Goal: Information Seeking & Learning: Learn about a topic

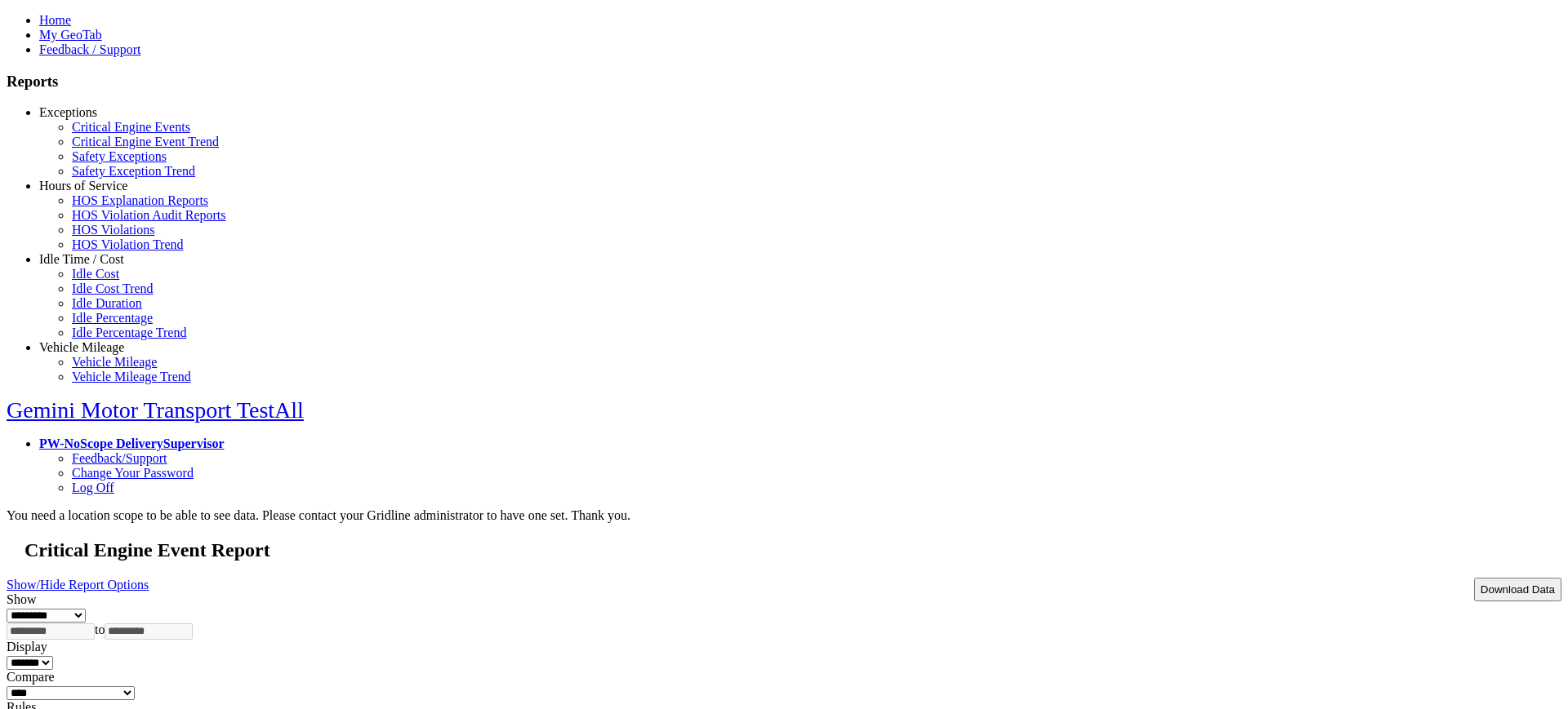
click at [224, 437] on link "PW-NoScope DeliverySupervisor" at bounding box center [131, 444] width 185 height 14
click at [114, 481] on link "Log Off" at bounding box center [93, 488] width 42 height 14
type input "**********"
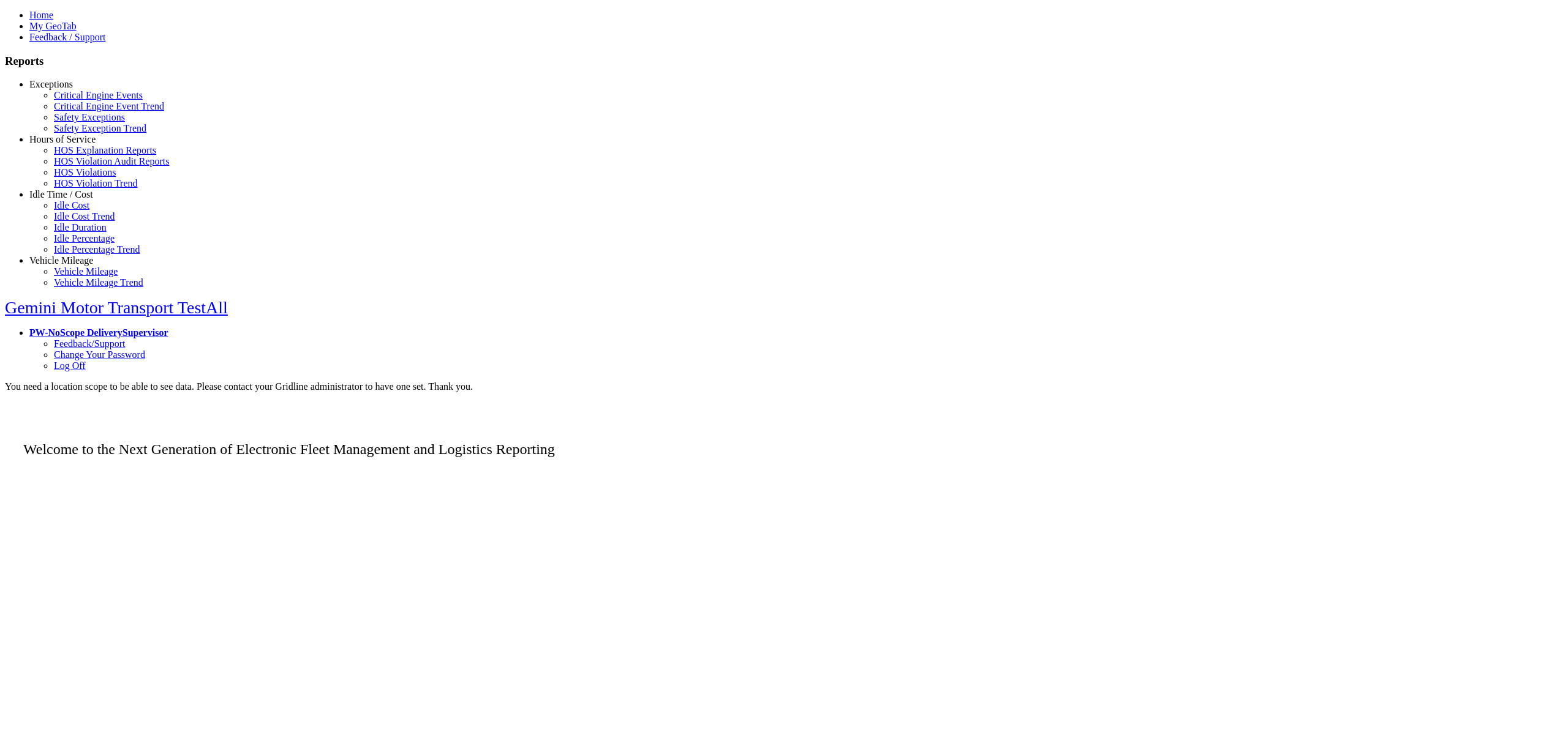
click at [37, 89] on link "Exceptions" at bounding box center [51, 84] width 44 height 10
click at [61, 122] on link "Safety Exceptions" at bounding box center [89, 117] width 71 height 10
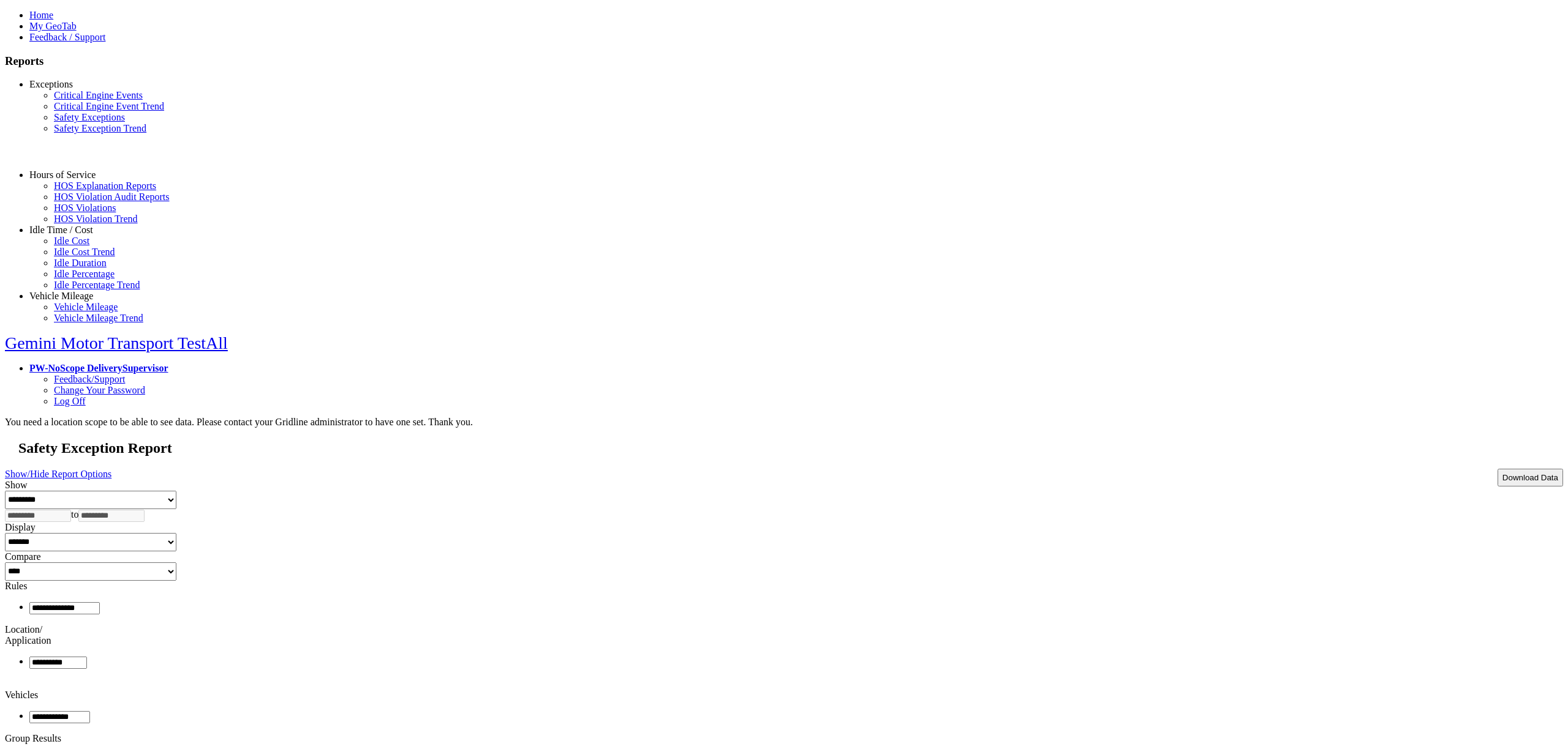
click at [176, 491] on select "**********" at bounding box center [91, 500] width 172 height 18
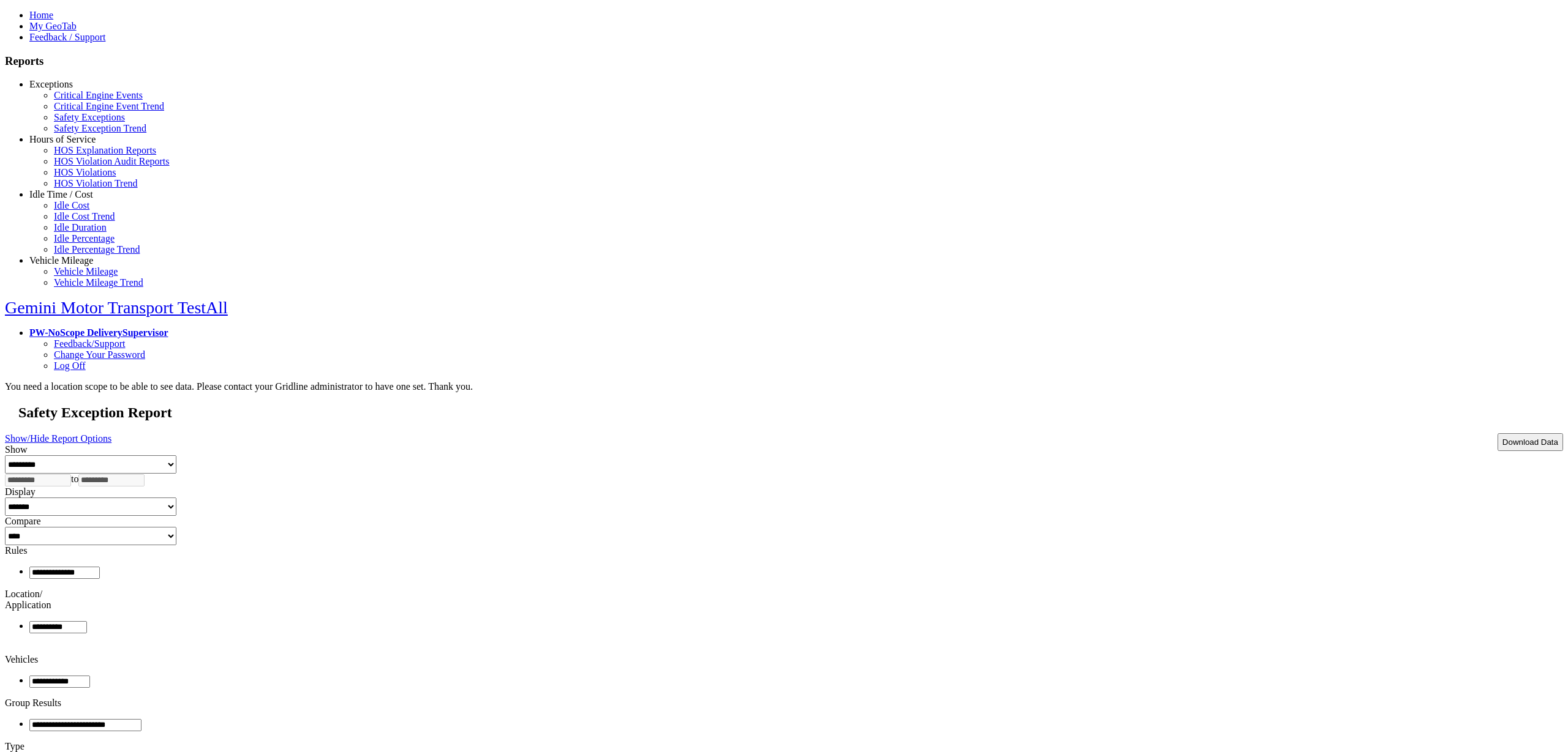
drag, startPoint x: 757, startPoint y: 166, endPoint x: 775, endPoint y: 162, distance: 18.4
click at [757, 445] on div "**********" at bounding box center [784, 703] width 1558 height 518
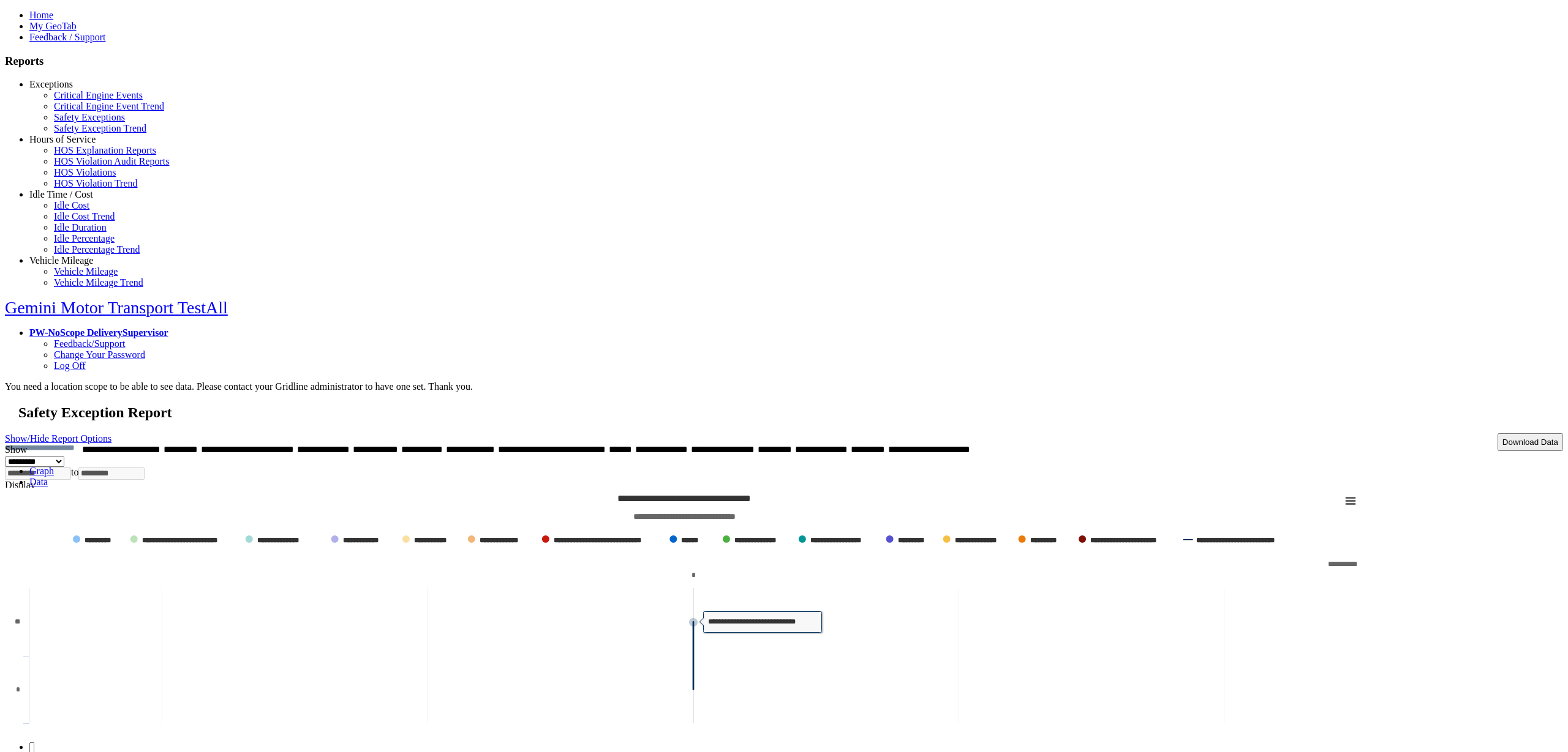
click at [47, 477] on link "Data" at bounding box center [38, 482] width 18 height 10
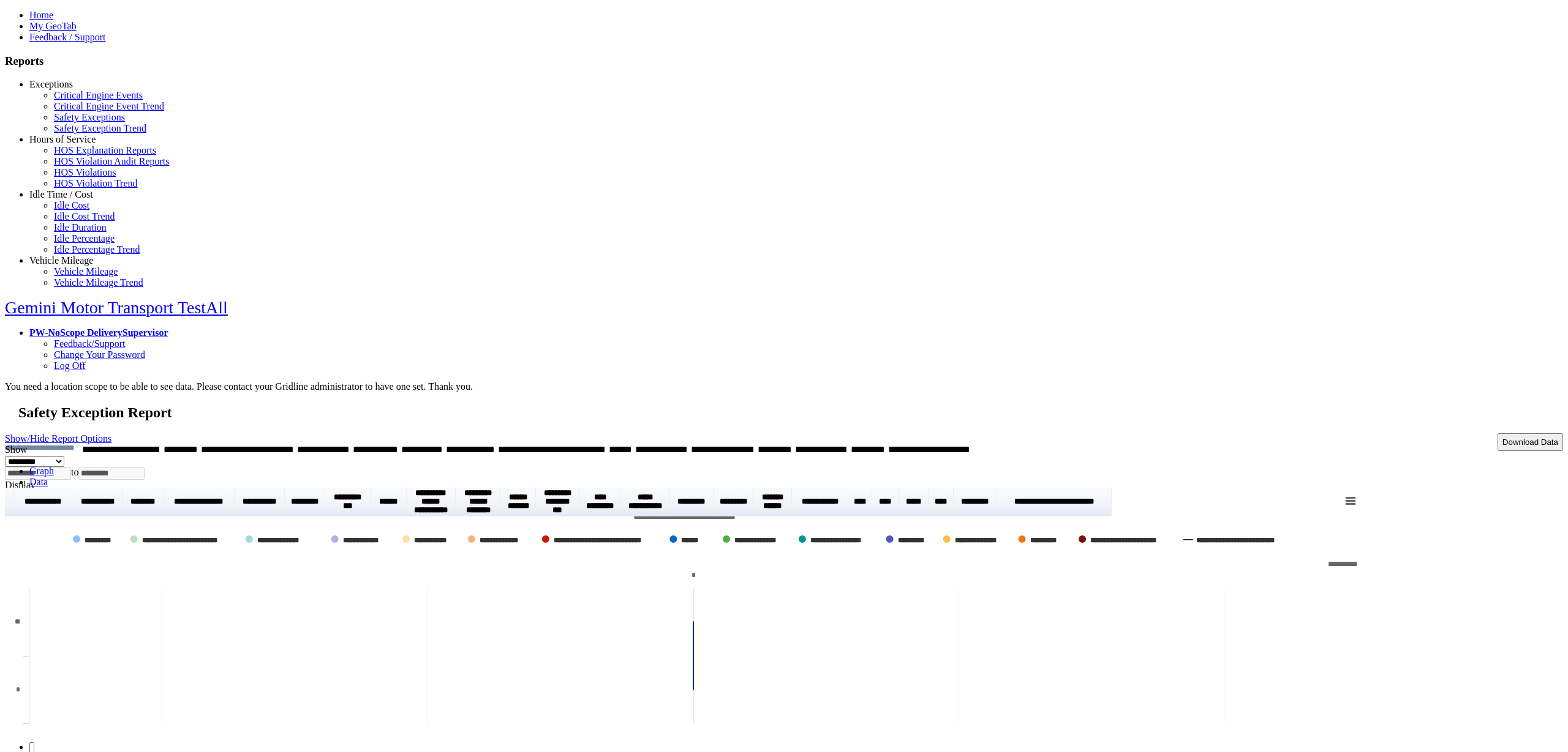
click at [54, 466] on link "Graph" at bounding box center [42, 471] width 25 height 10
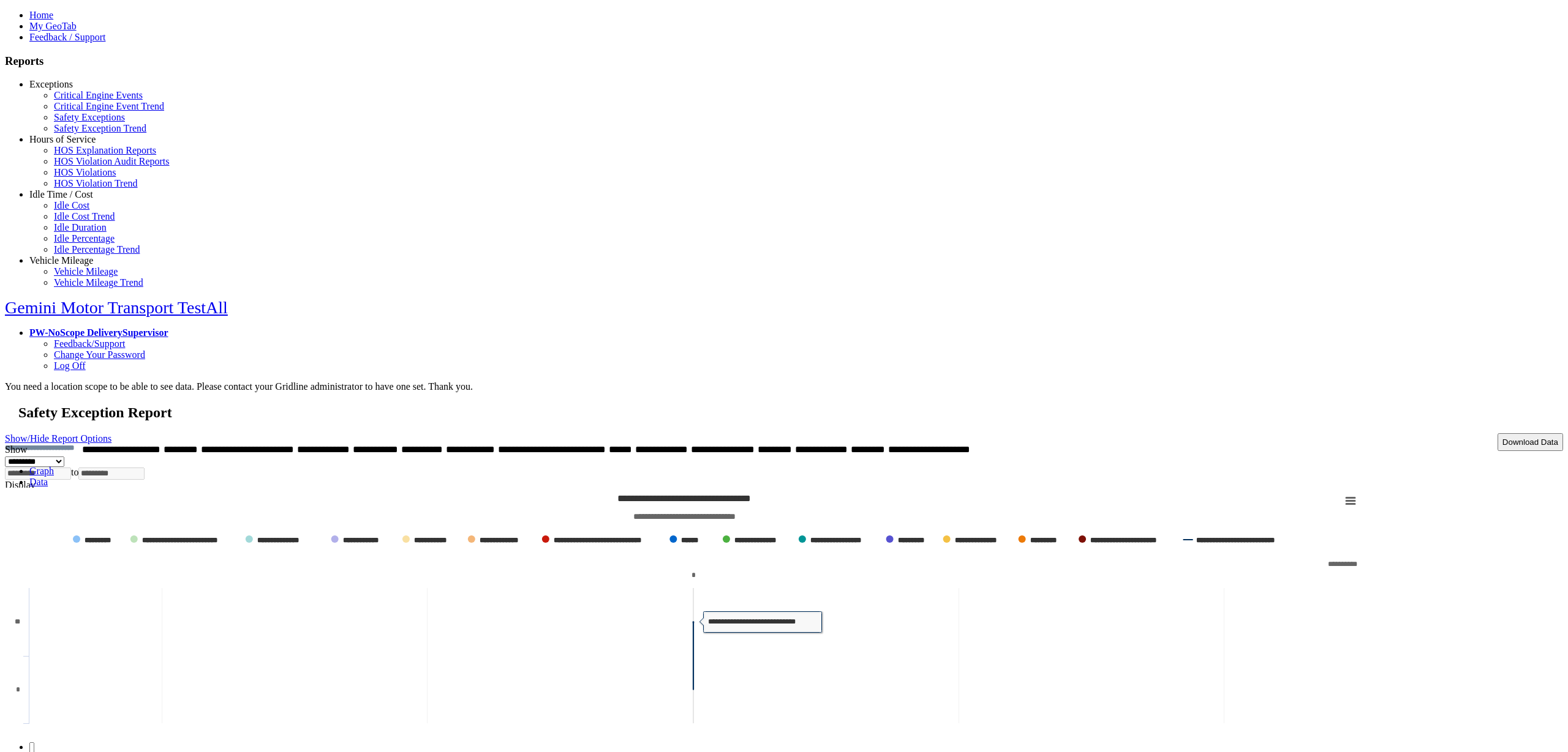
click at [47, 477] on link "Data" at bounding box center [38, 482] width 18 height 10
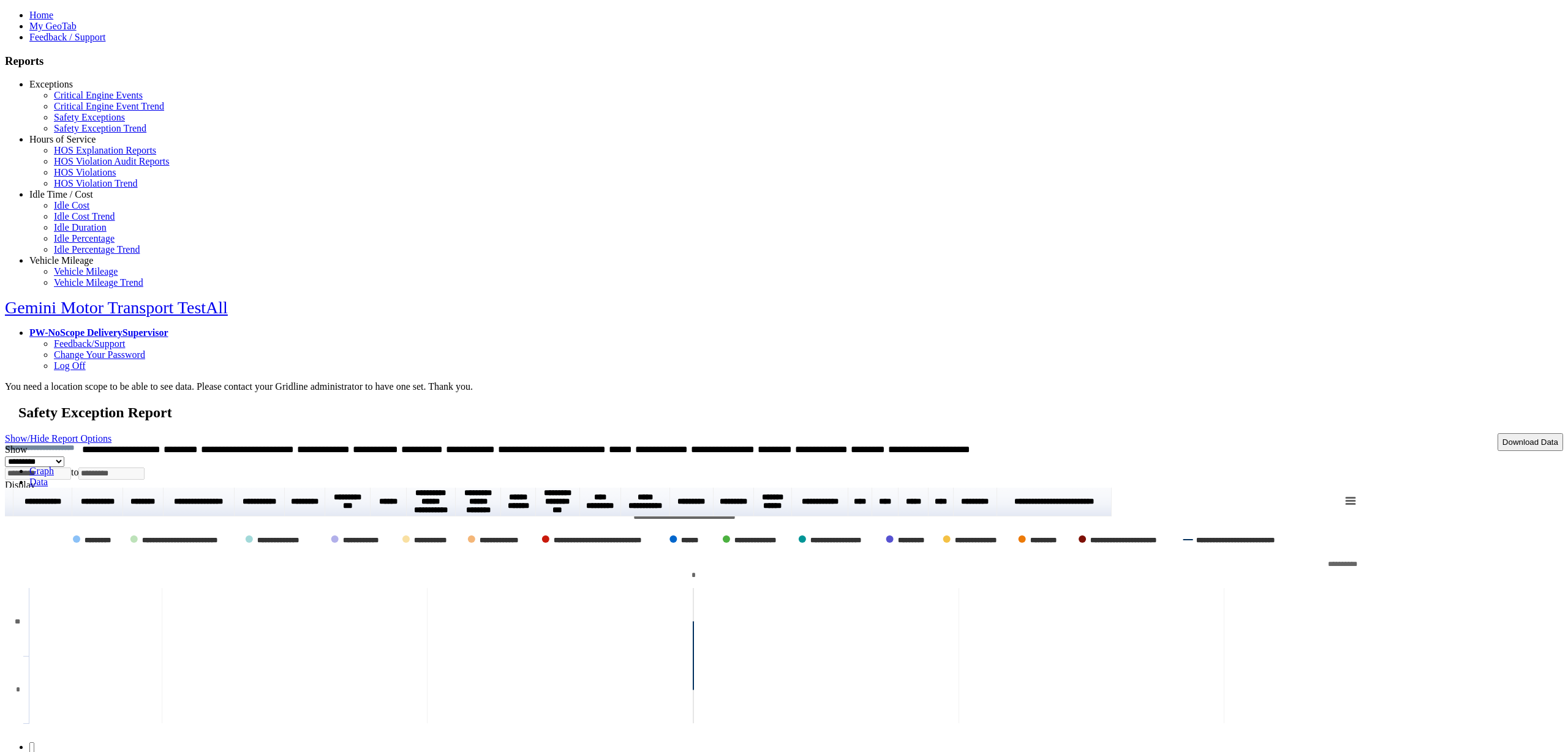
click at [54, 466] on link "Graph" at bounding box center [42, 471] width 25 height 10
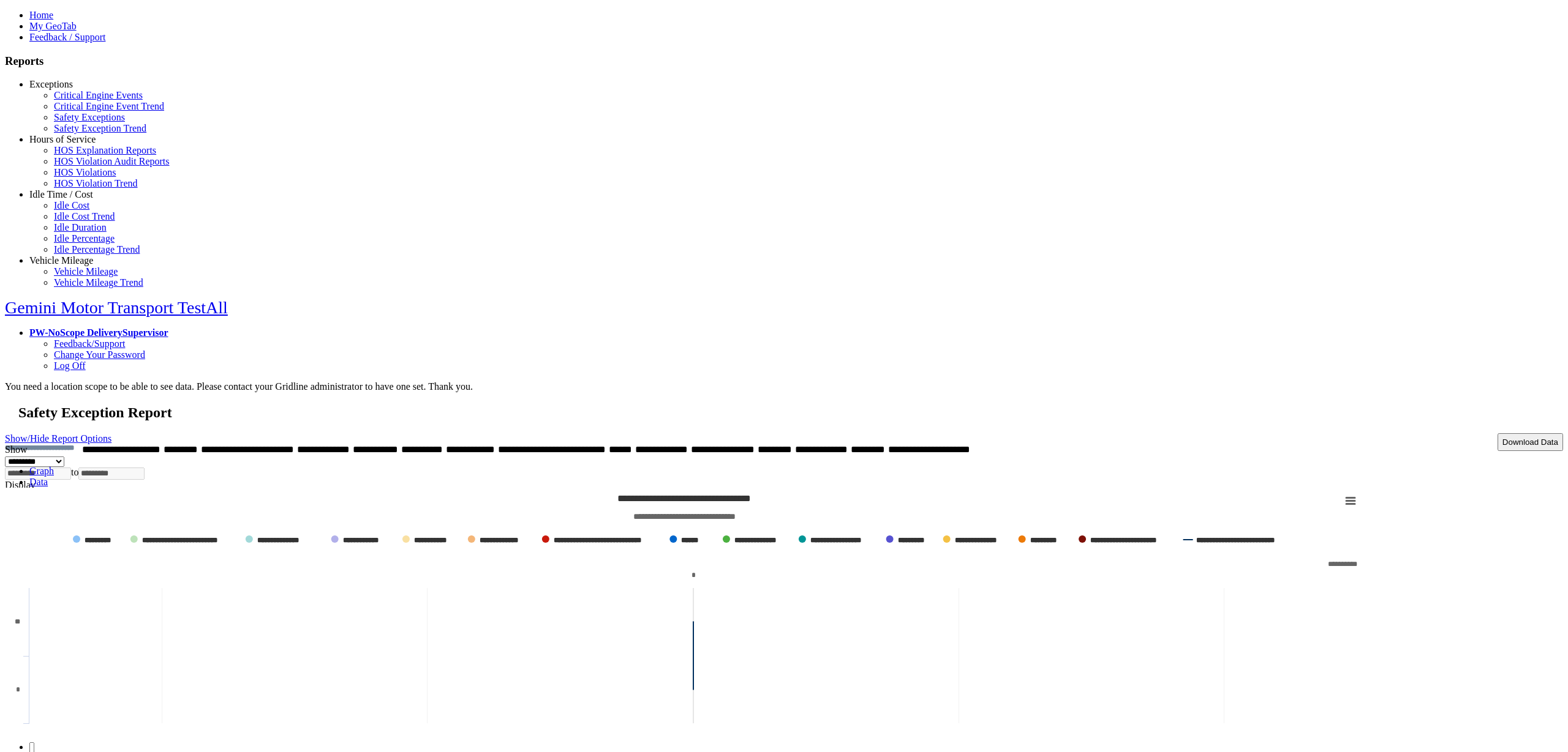
click at [47, 477] on link "Data" at bounding box center [38, 482] width 18 height 10
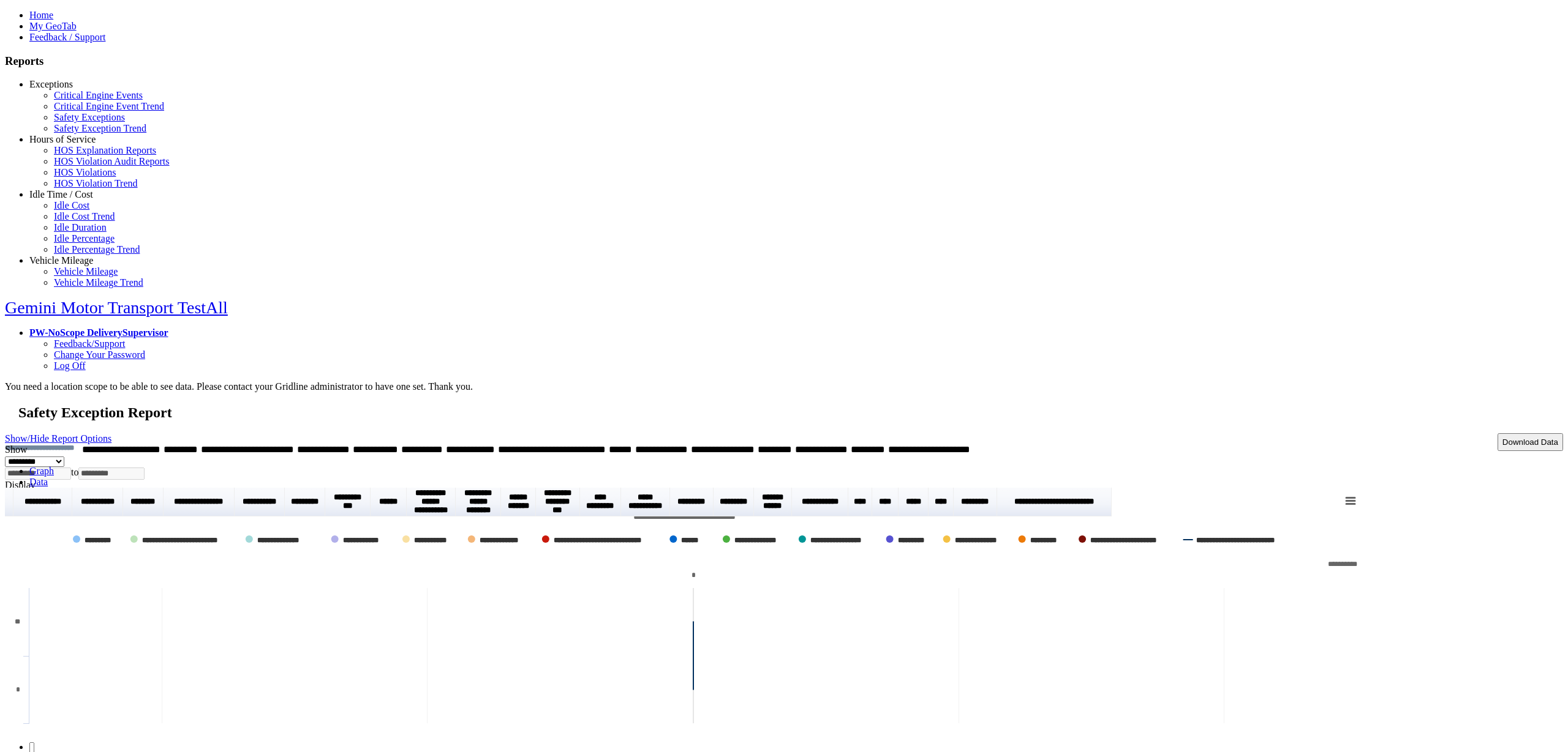
click at [54, 466] on link "Graph" at bounding box center [42, 471] width 25 height 10
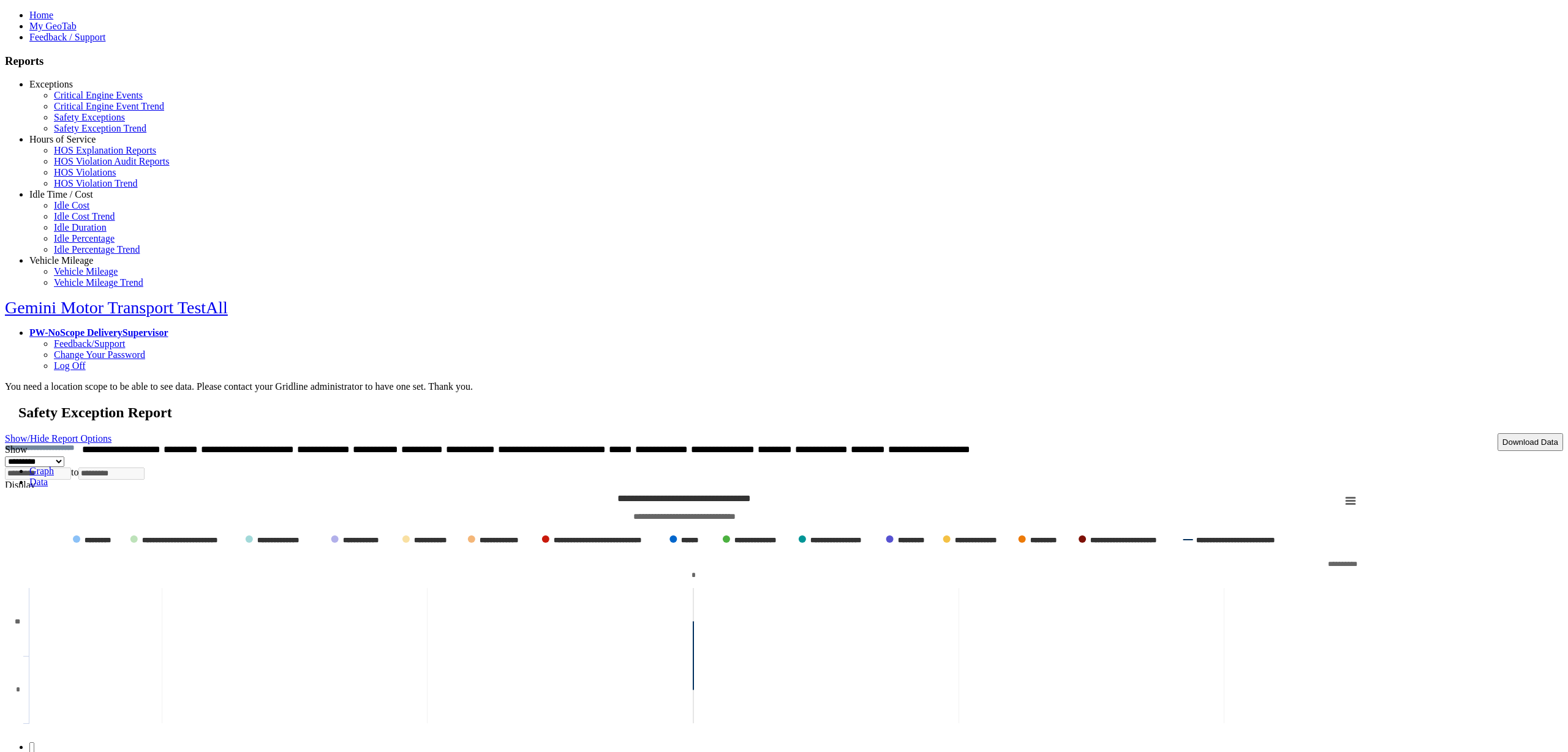
click at [47, 477] on link "Data" at bounding box center [38, 482] width 18 height 10
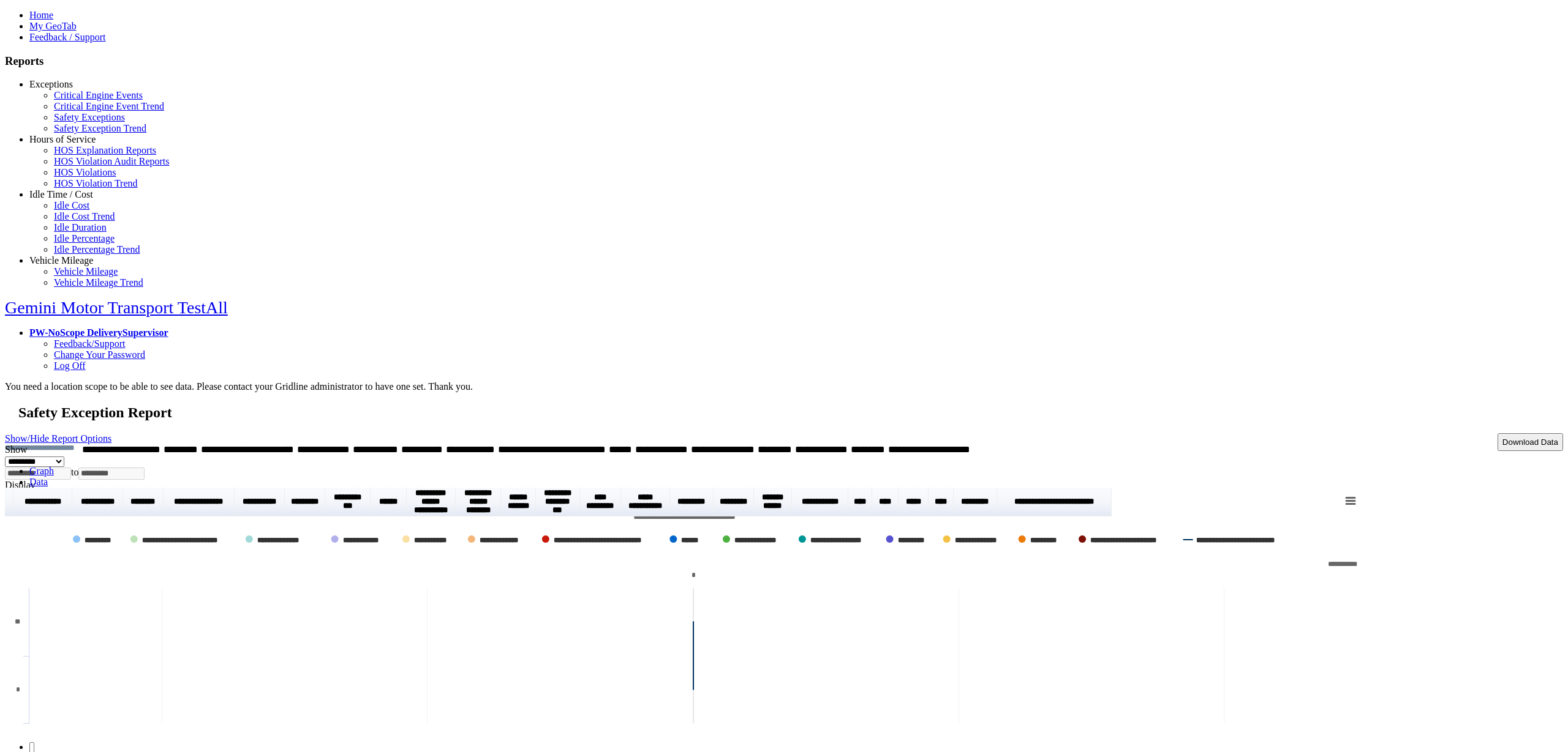
click at [54, 466] on link "Graph" at bounding box center [42, 471] width 25 height 10
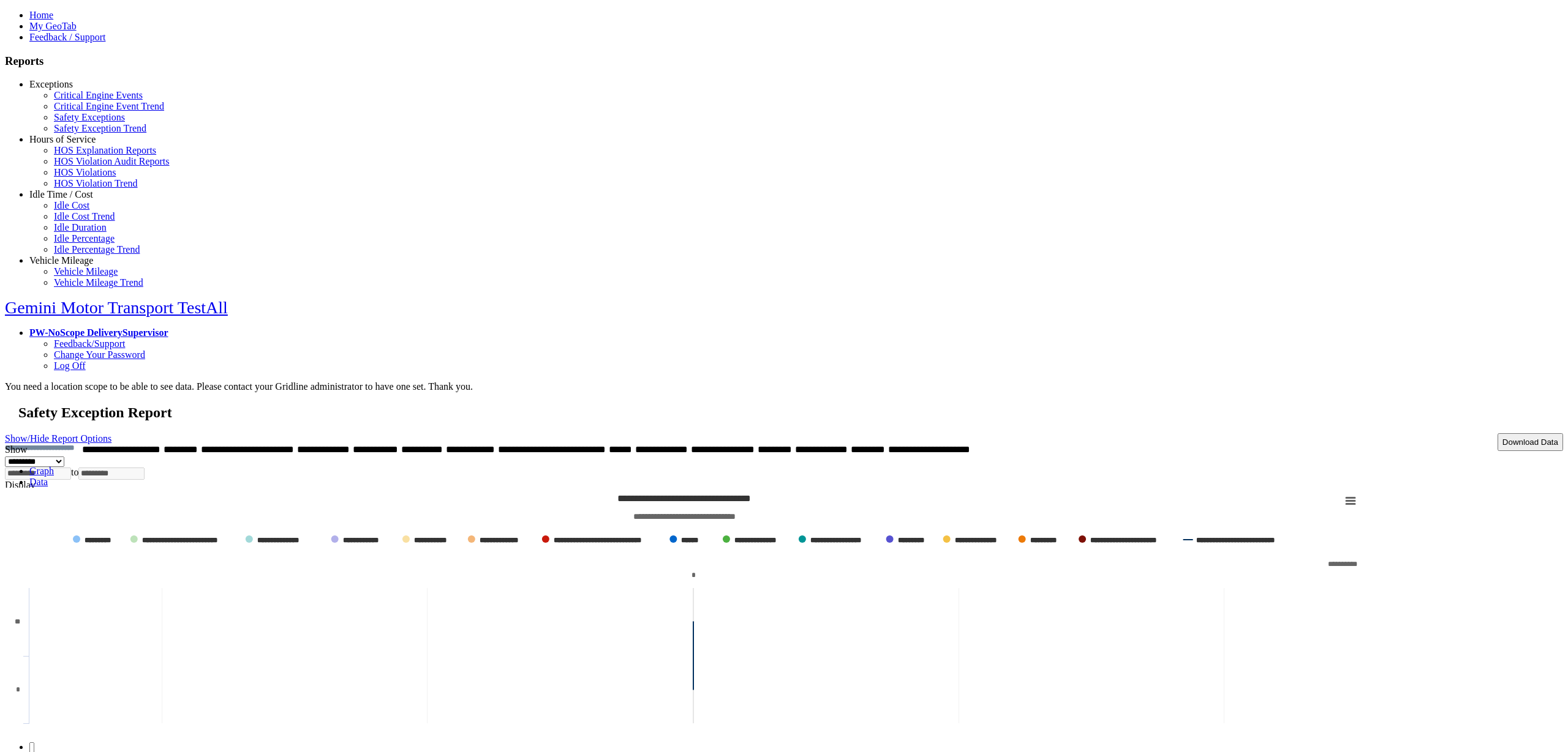
click at [47, 477] on link "Data" at bounding box center [38, 482] width 18 height 10
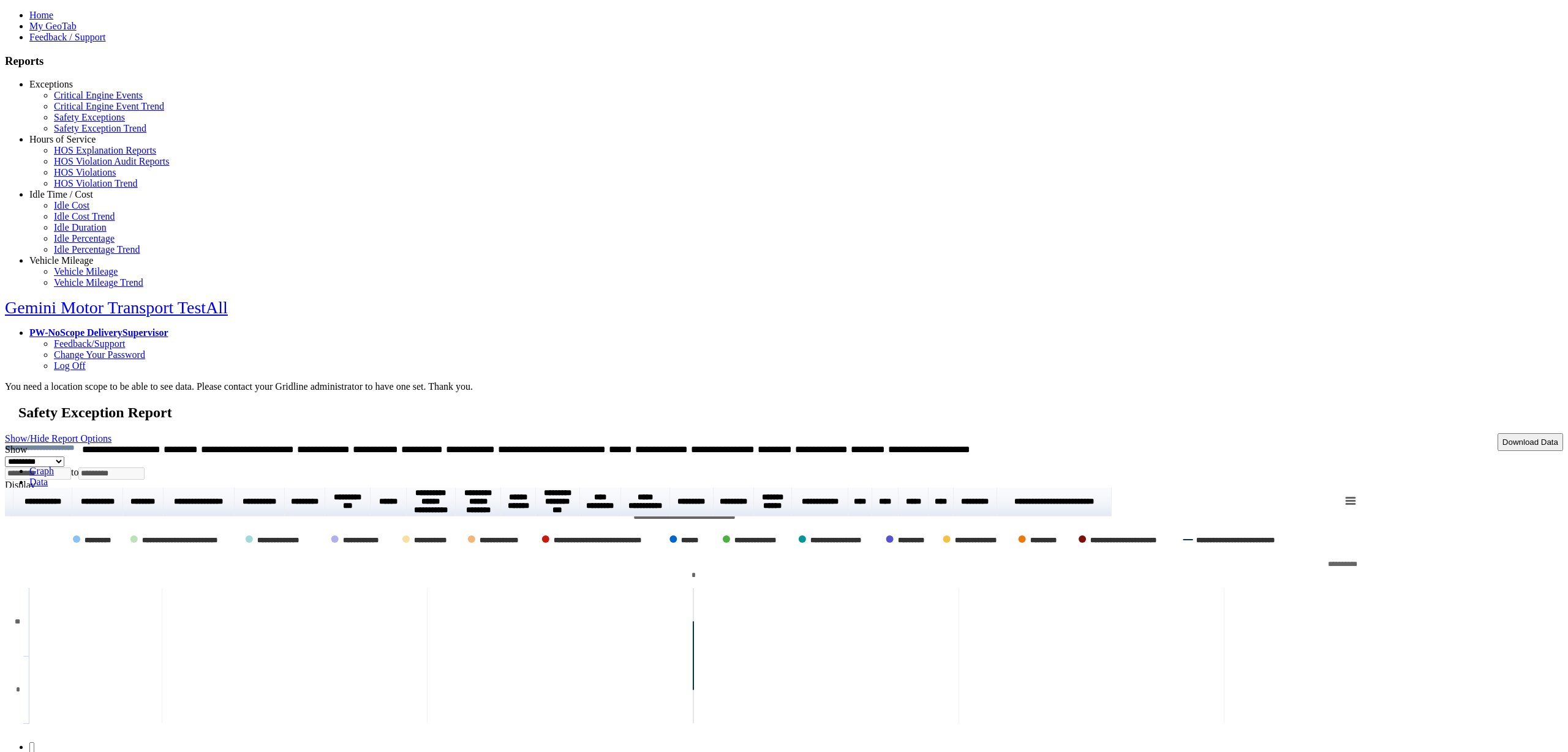
click at [54, 466] on link "Graph" at bounding box center [42, 471] width 25 height 10
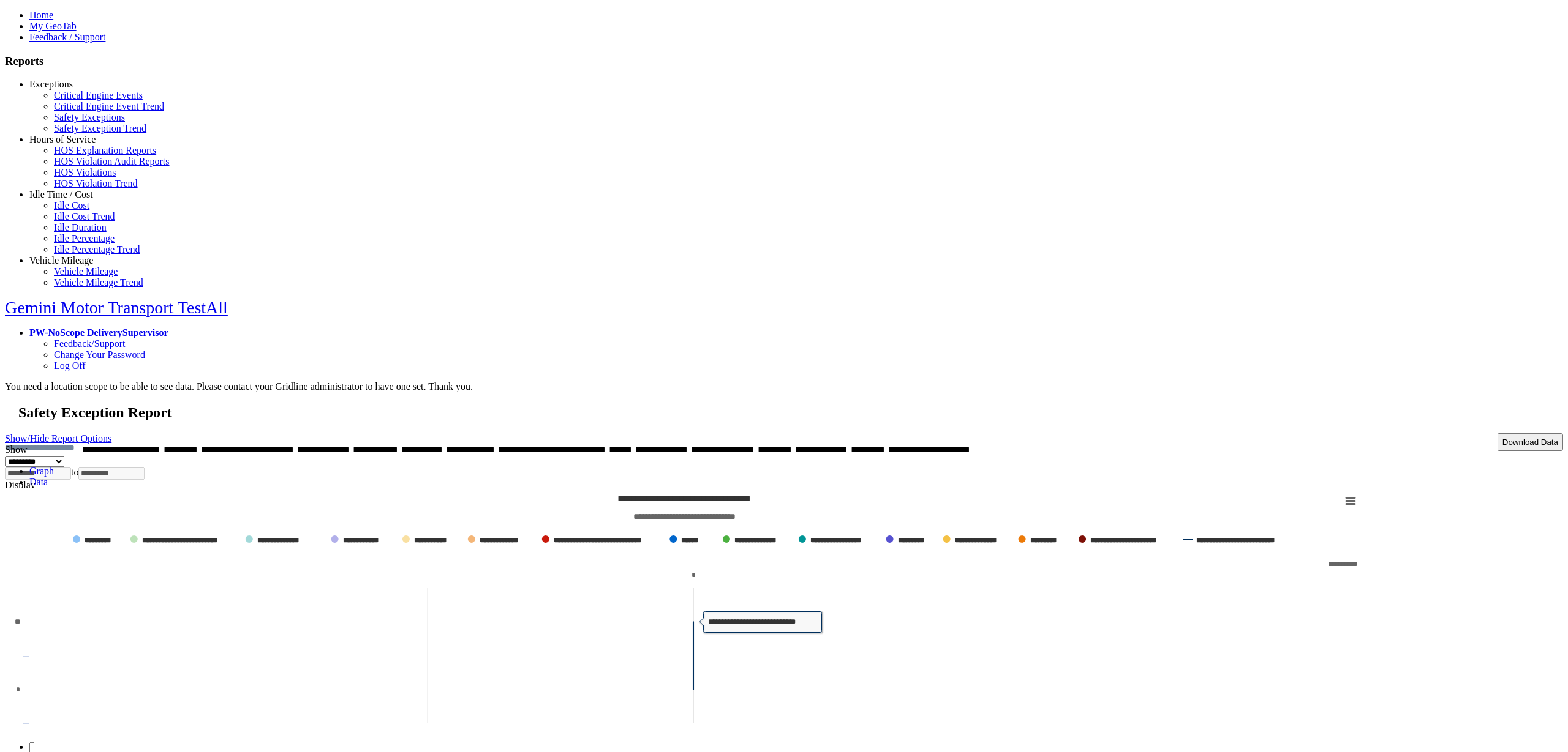
click at [386, 487] on rect at bounding box center [684, 610] width 1359 height 245
click at [47, 477] on link "Data" at bounding box center [38, 482] width 18 height 10
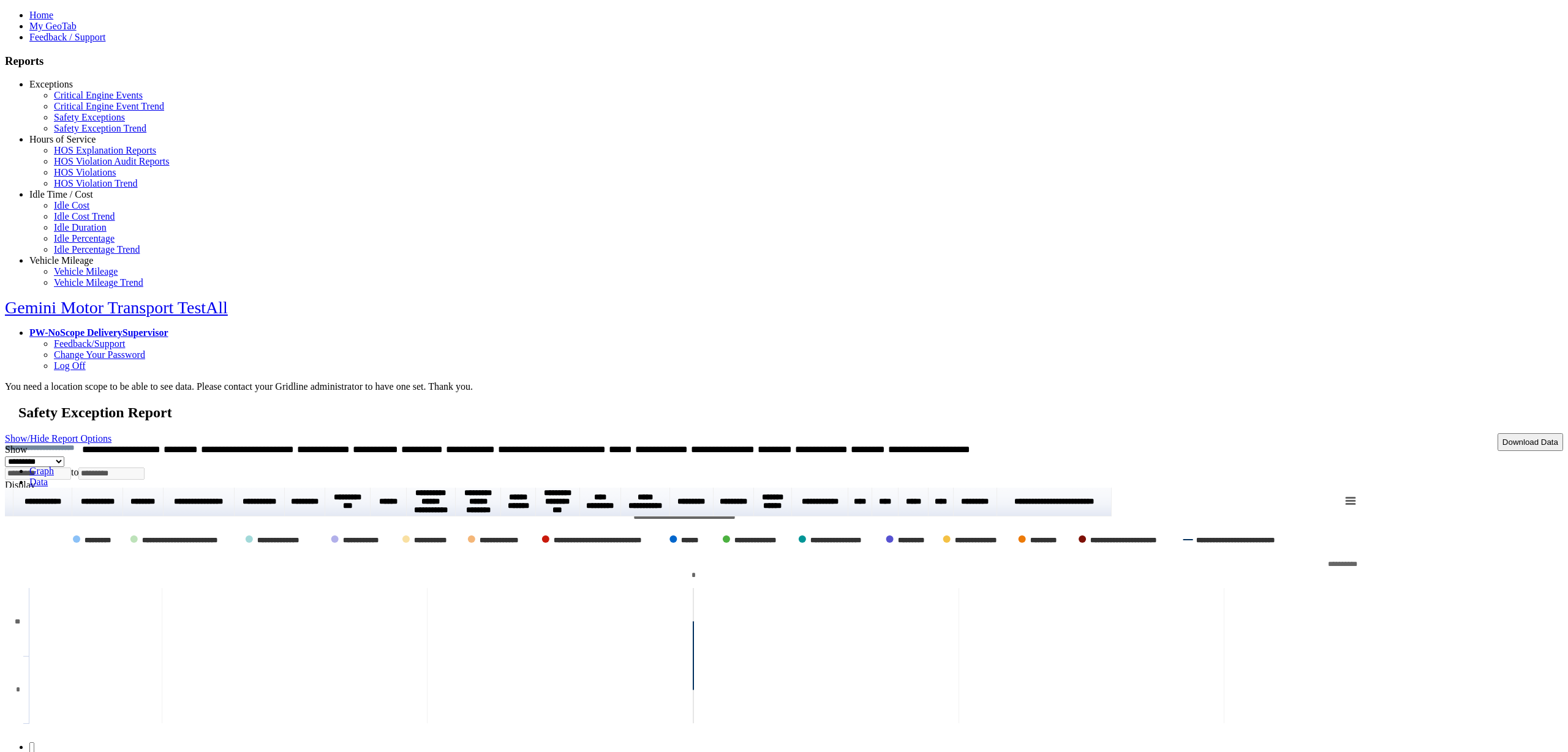
click at [54, 466] on link "Graph" at bounding box center [42, 471] width 25 height 10
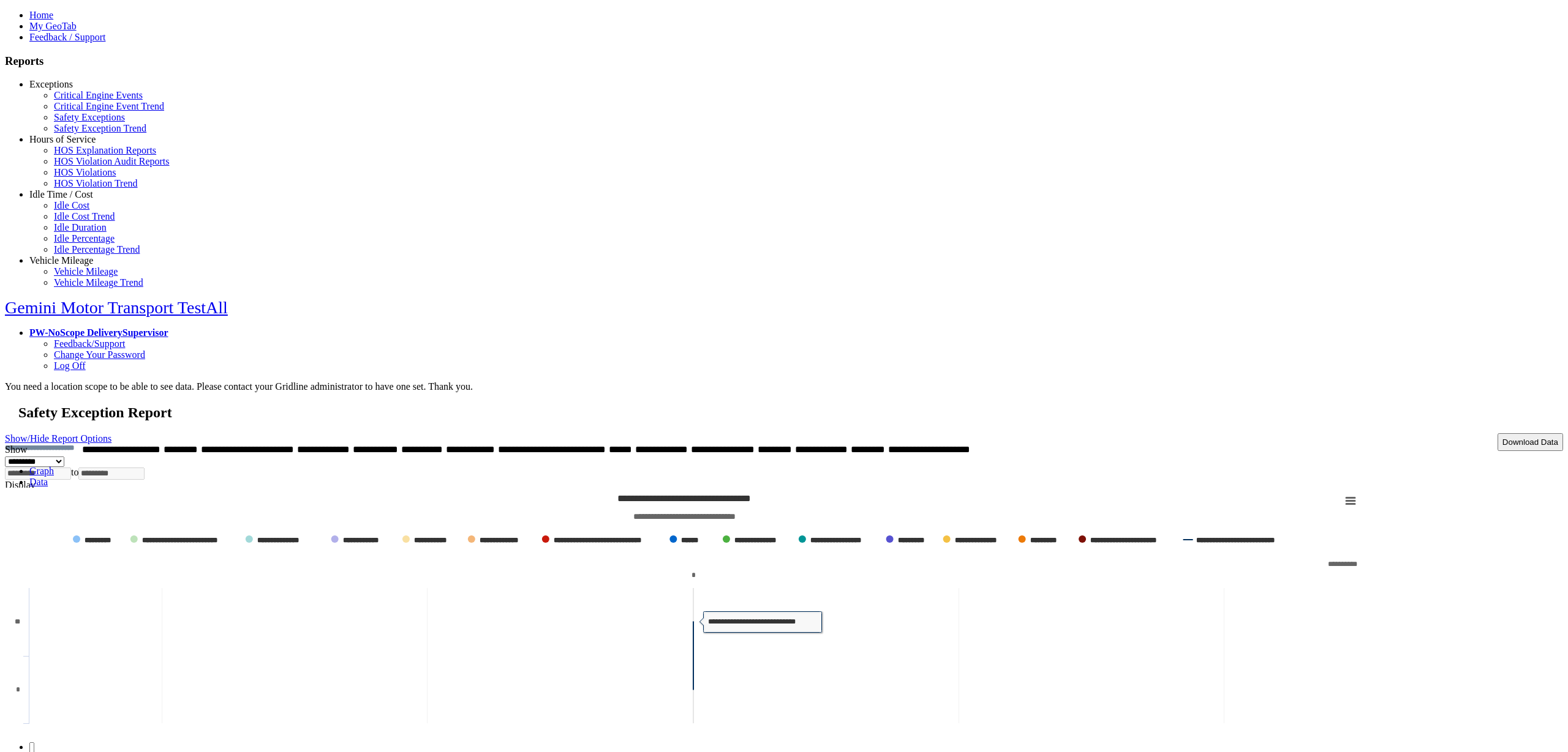
click at [47, 477] on link "Data" at bounding box center [38, 482] width 18 height 10
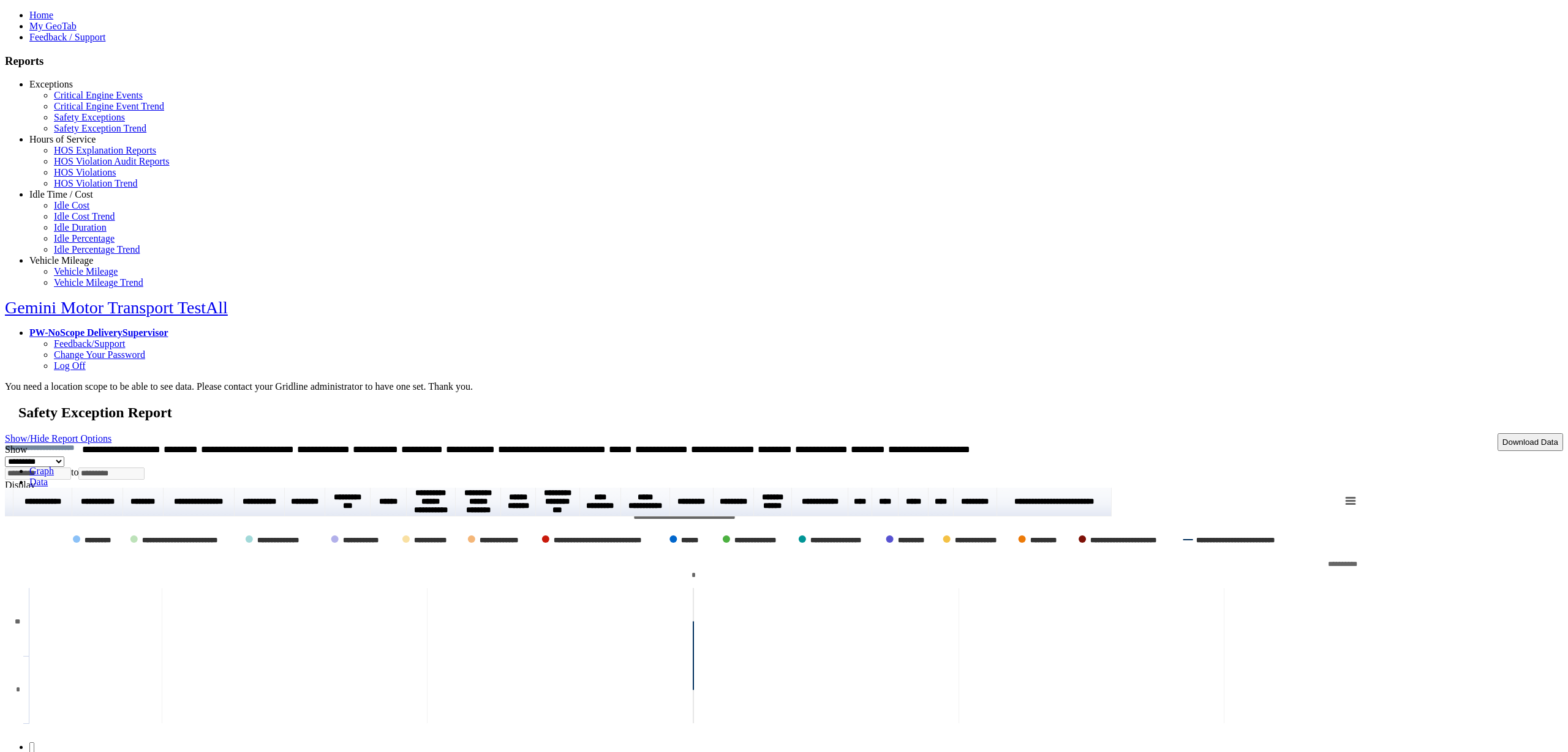
click at [54, 466] on link "Graph" at bounding box center [42, 471] width 25 height 10
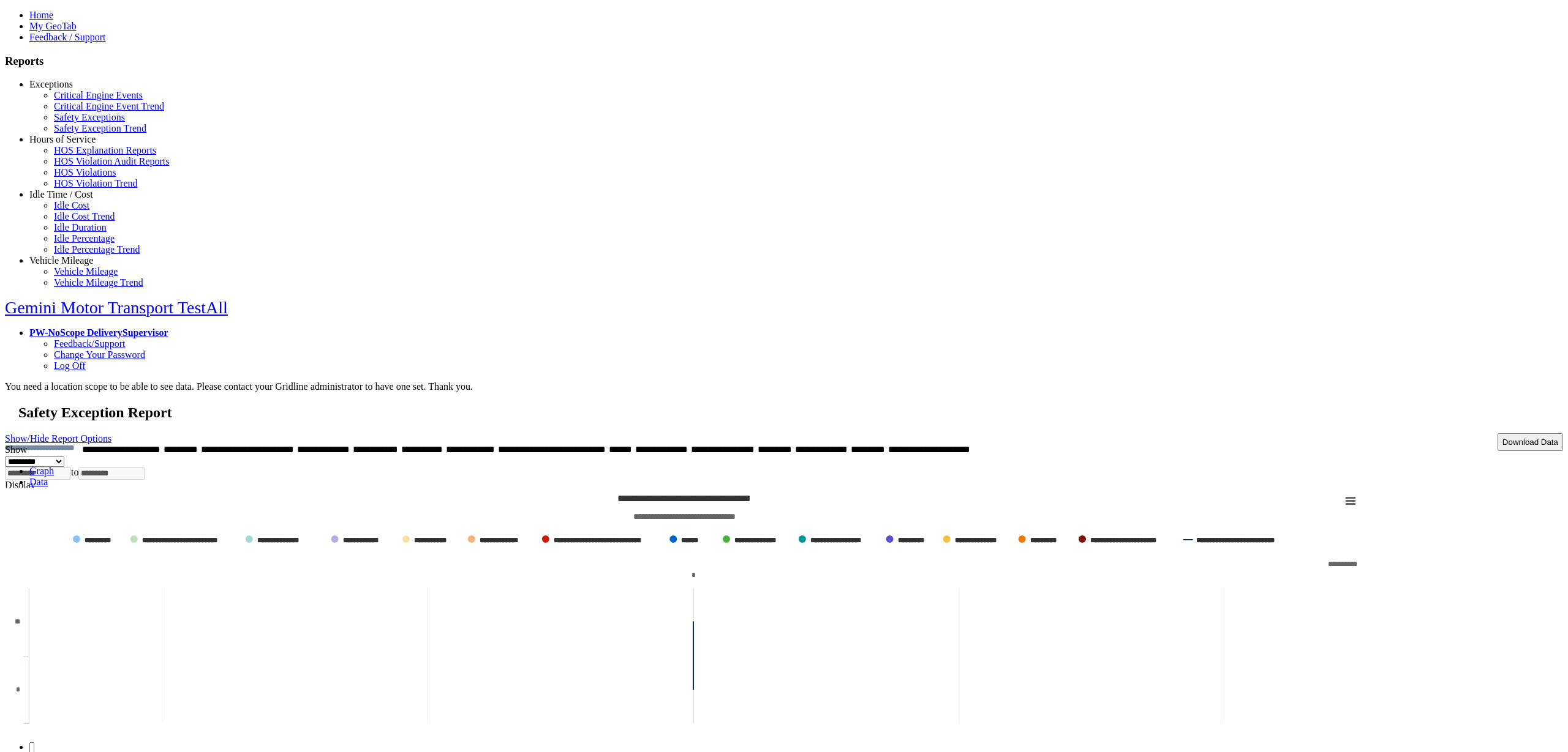
click at [47, 477] on link "Data" at bounding box center [38, 482] width 18 height 10
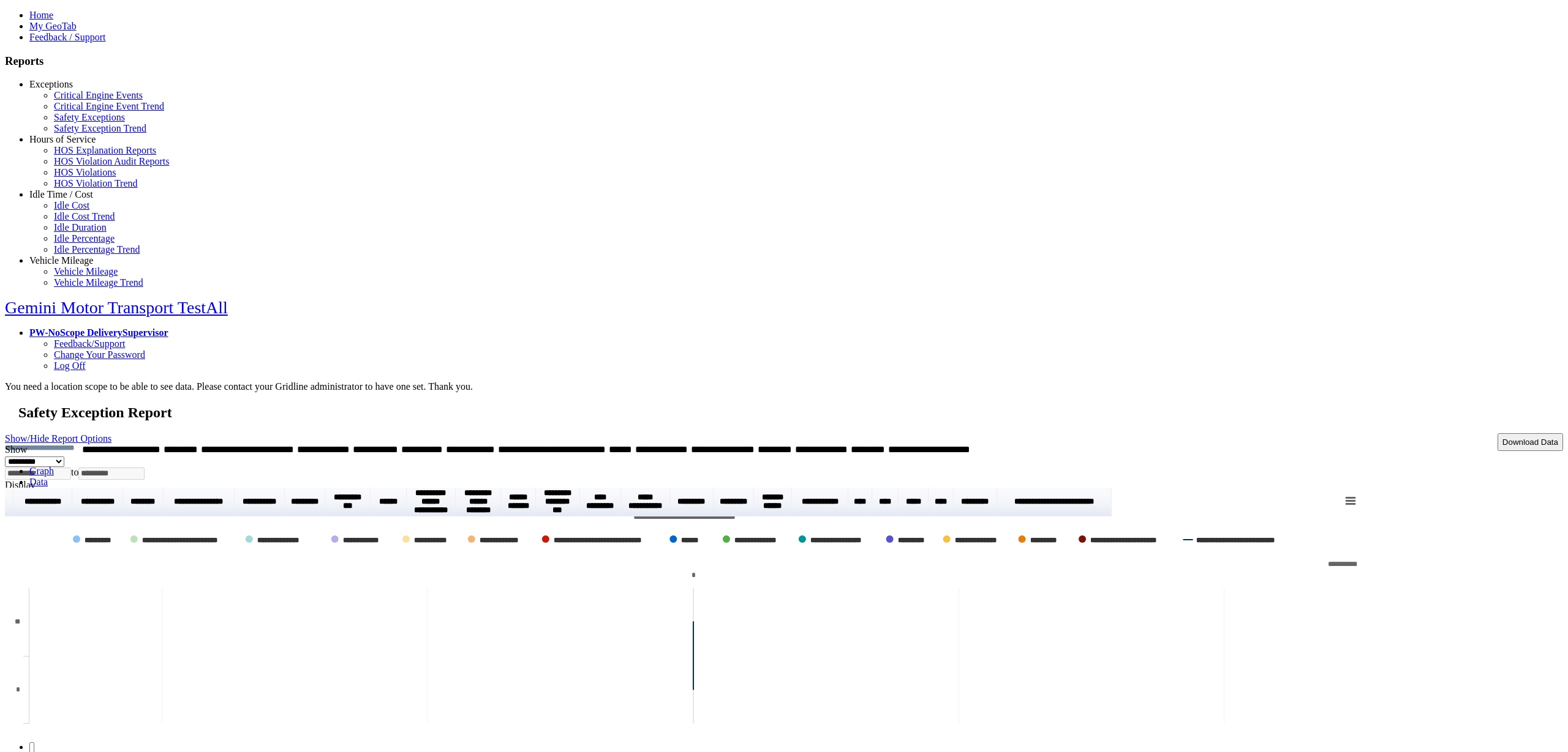
click at [54, 466] on link "Graph" at bounding box center [42, 471] width 25 height 10
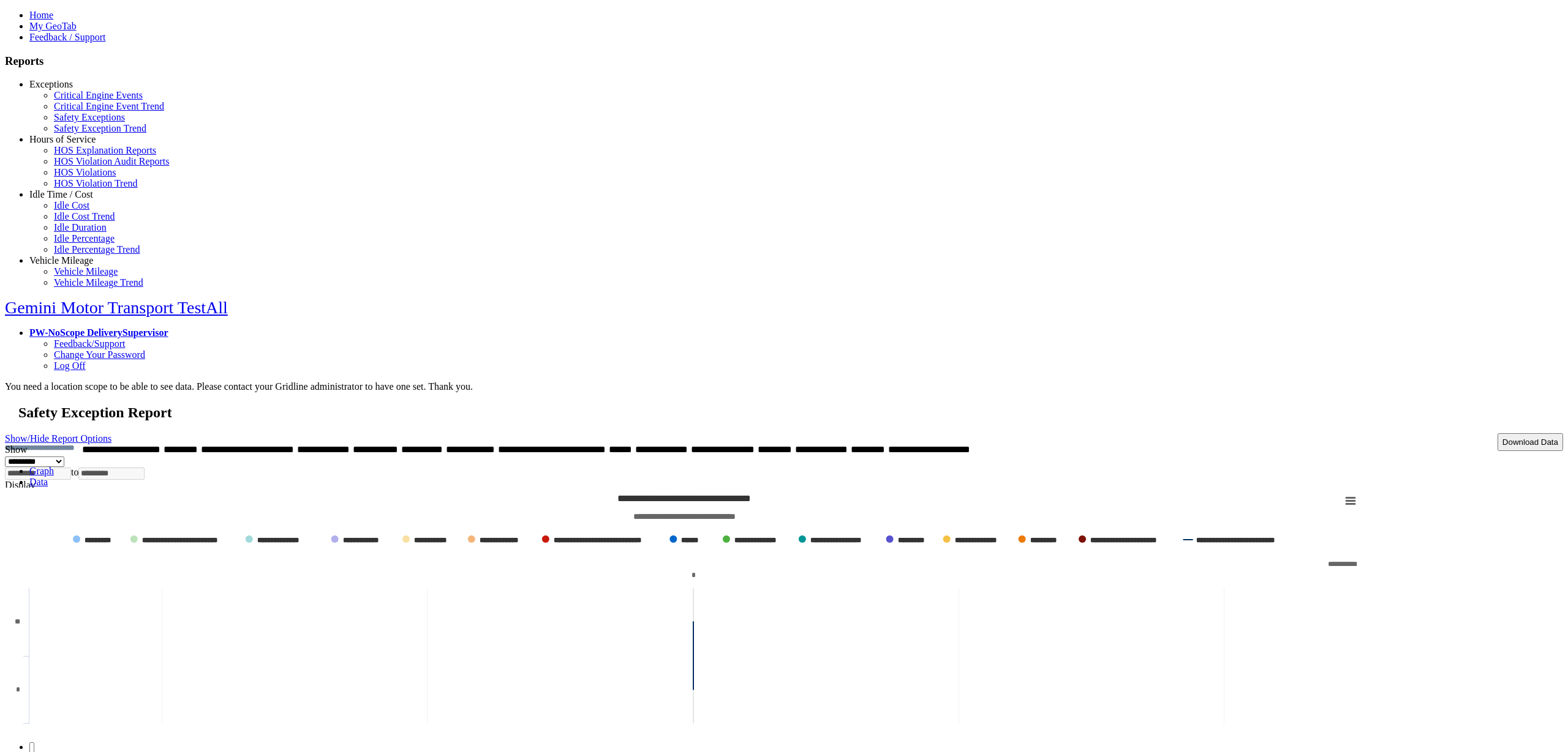
click at [54, 466] on link "Graph" at bounding box center [42, 471] width 25 height 10
click at [47, 477] on link "Data" at bounding box center [38, 482] width 18 height 10
click at [54, 466] on link "Graph" at bounding box center [42, 471] width 25 height 10
click at [47, 477] on link "Data" at bounding box center [38, 482] width 18 height 10
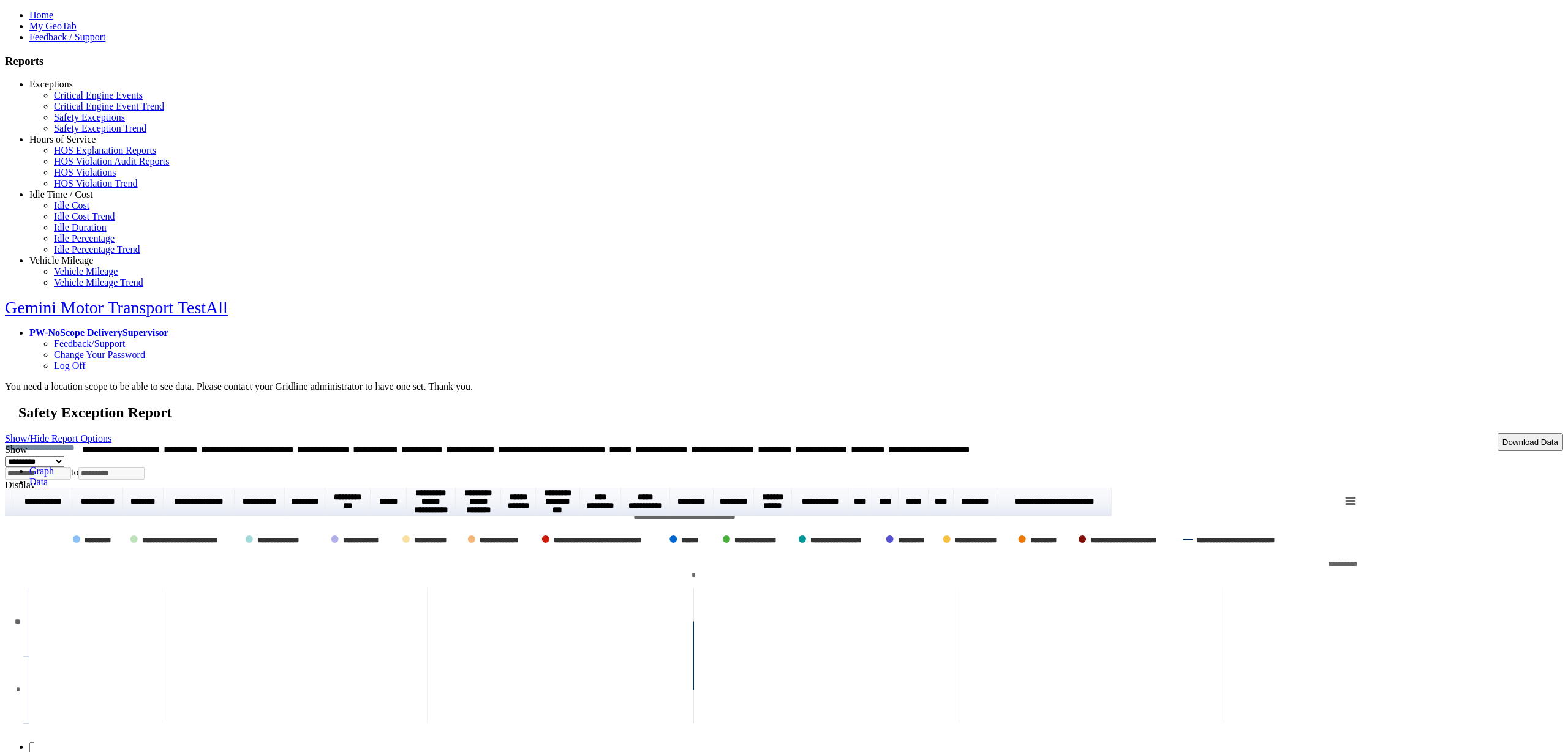
click at [54, 466] on link "Graph" at bounding box center [42, 471] width 25 height 10
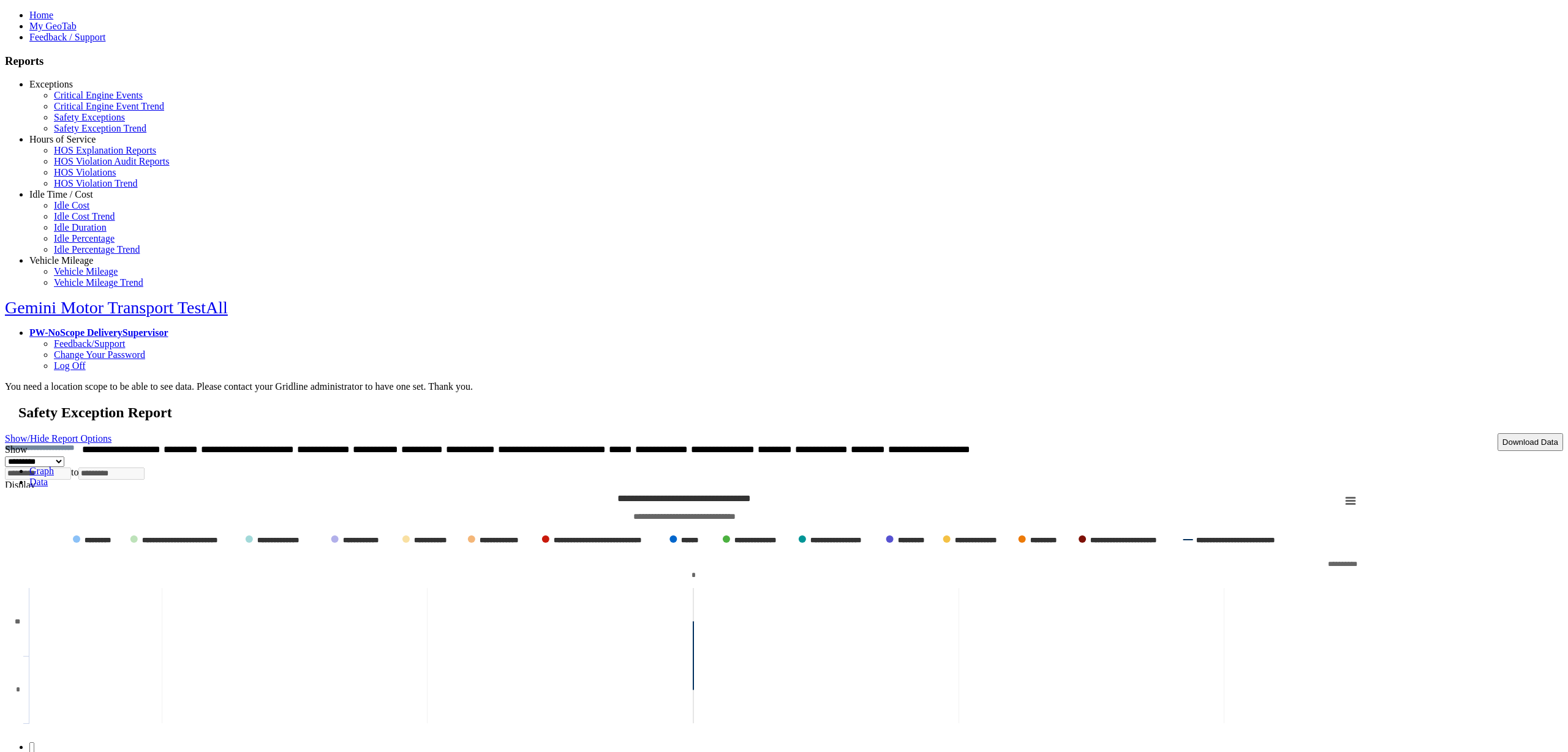
click at [64, 144] on link "Hours of Service" at bounding box center [62, 139] width 66 height 10
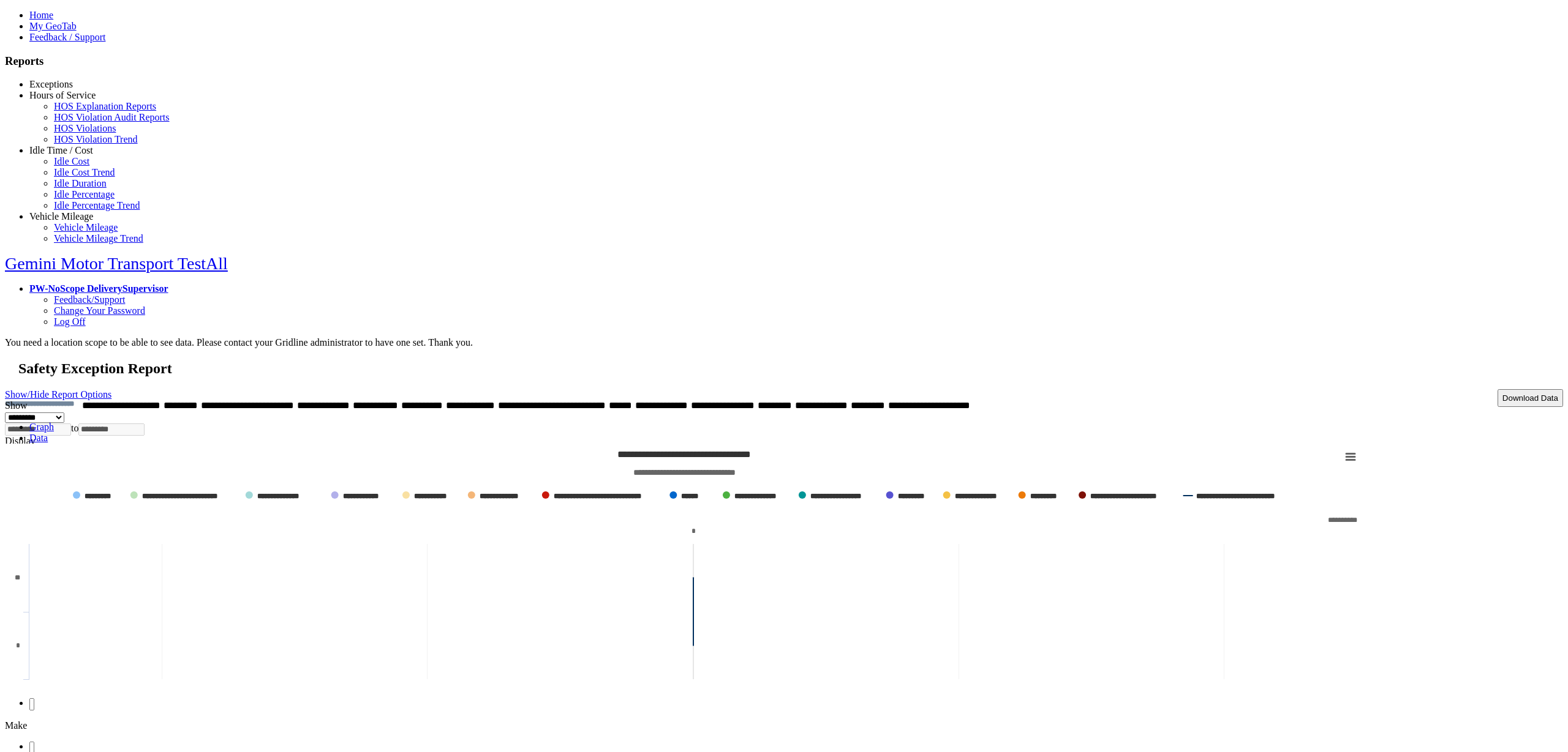
click at [63, 155] on link "Idle Time / Cost" at bounding box center [61, 150] width 64 height 10
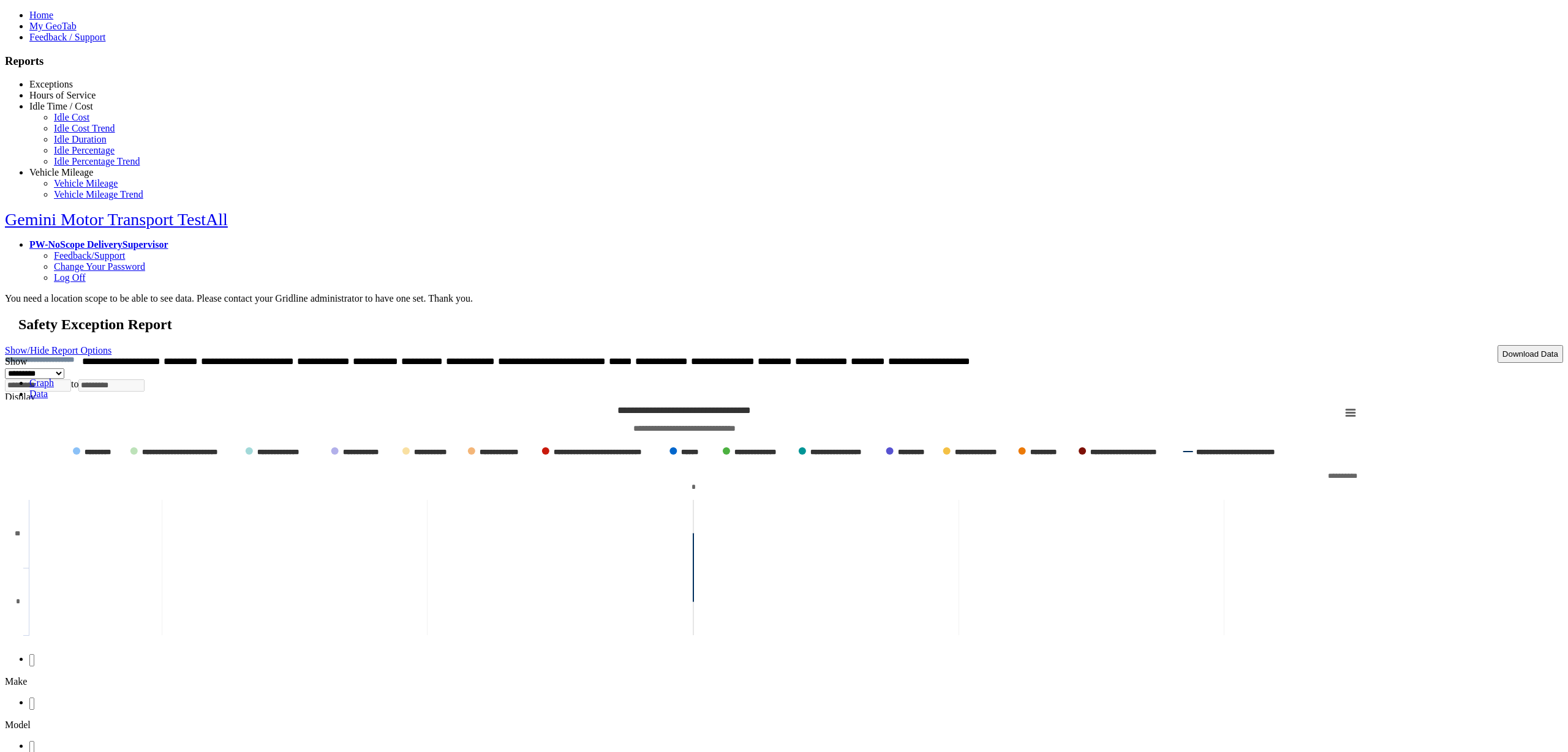
click at [61, 155] on link "Idle Percentage" at bounding box center [84, 150] width 60 height 10
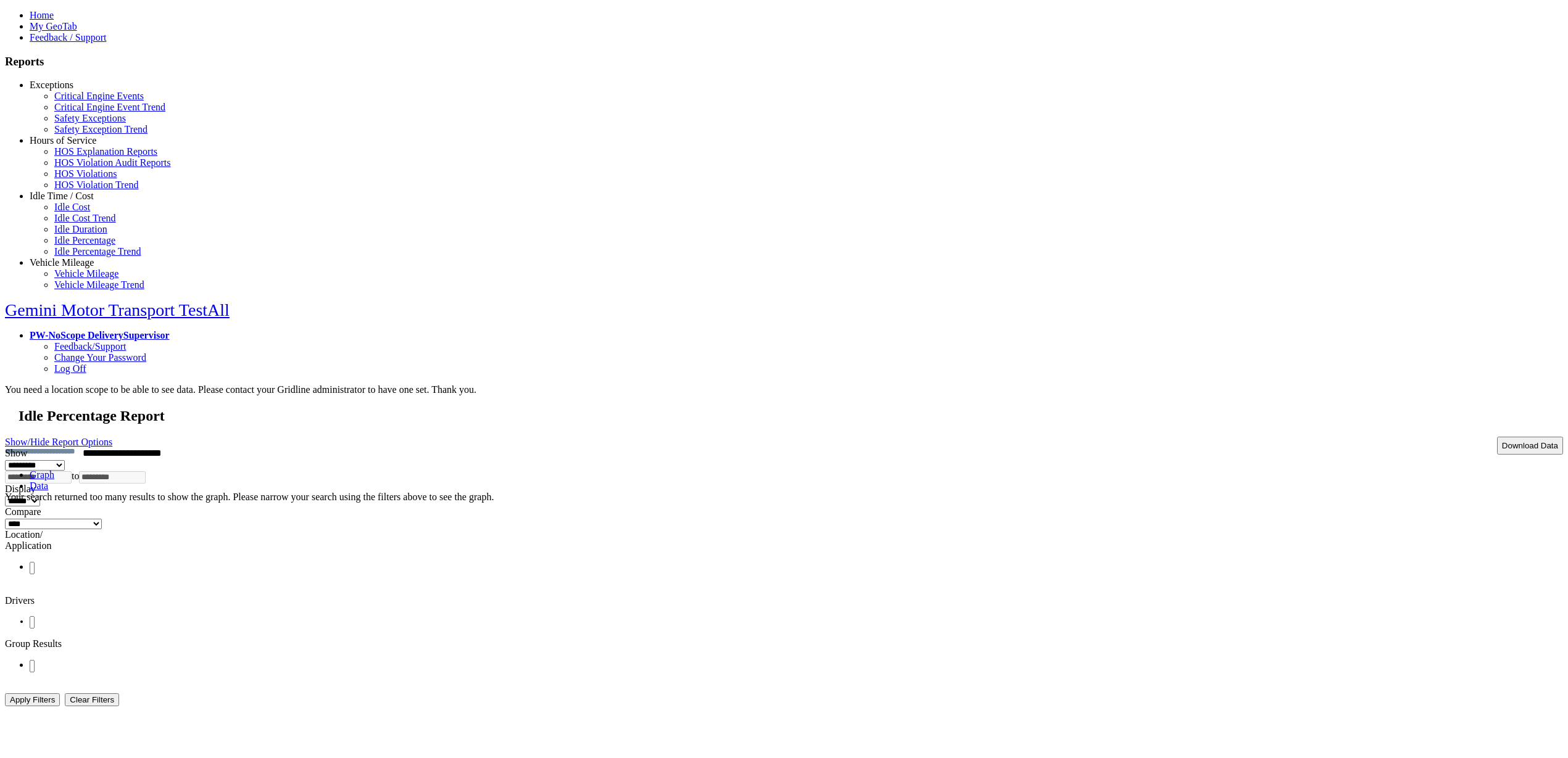
click at [112, 434] on link "Show/Hide Report Options" at bounding box center [59, 442] width 107 height 16
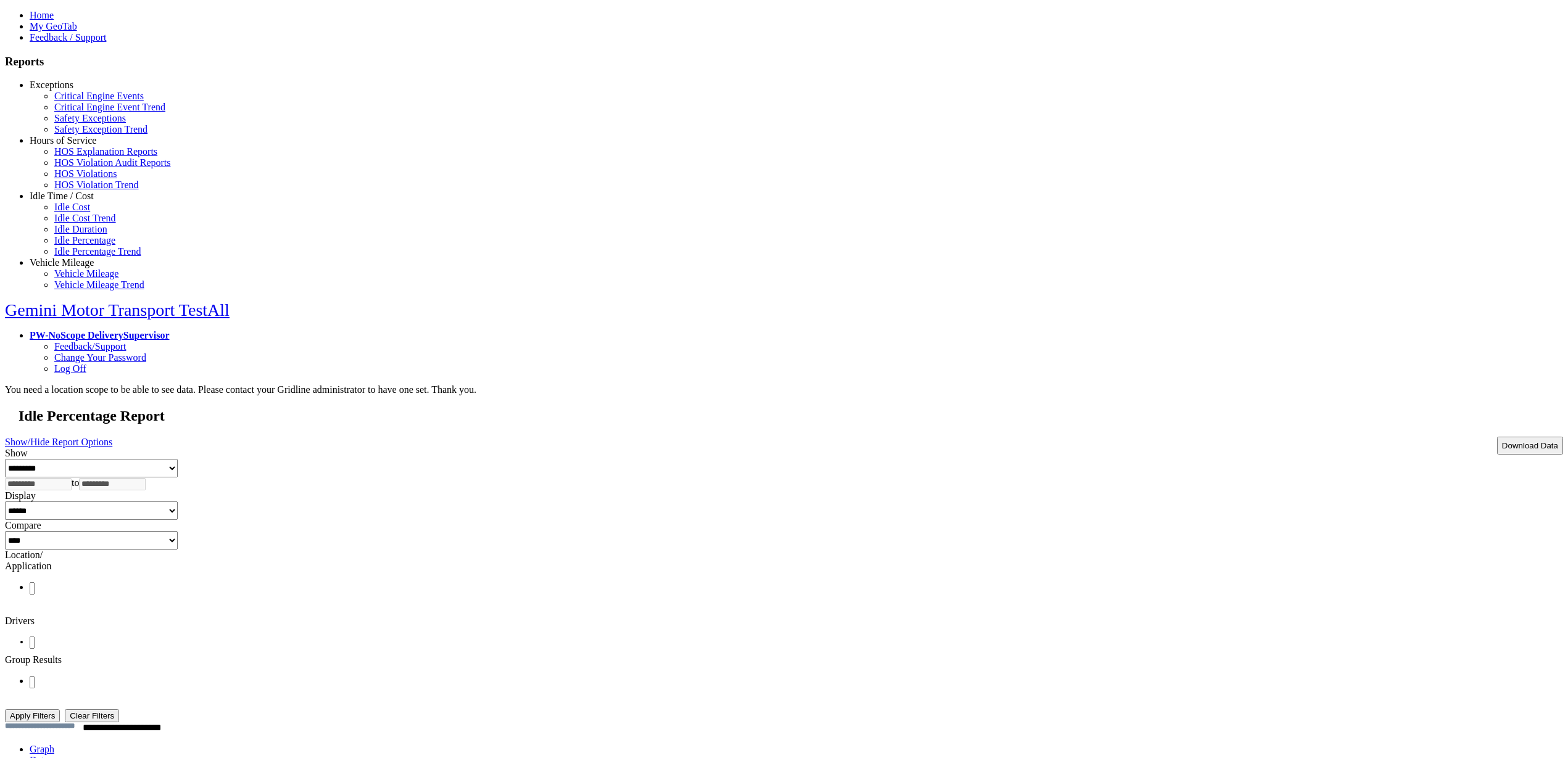
scroll to position [77, 0]
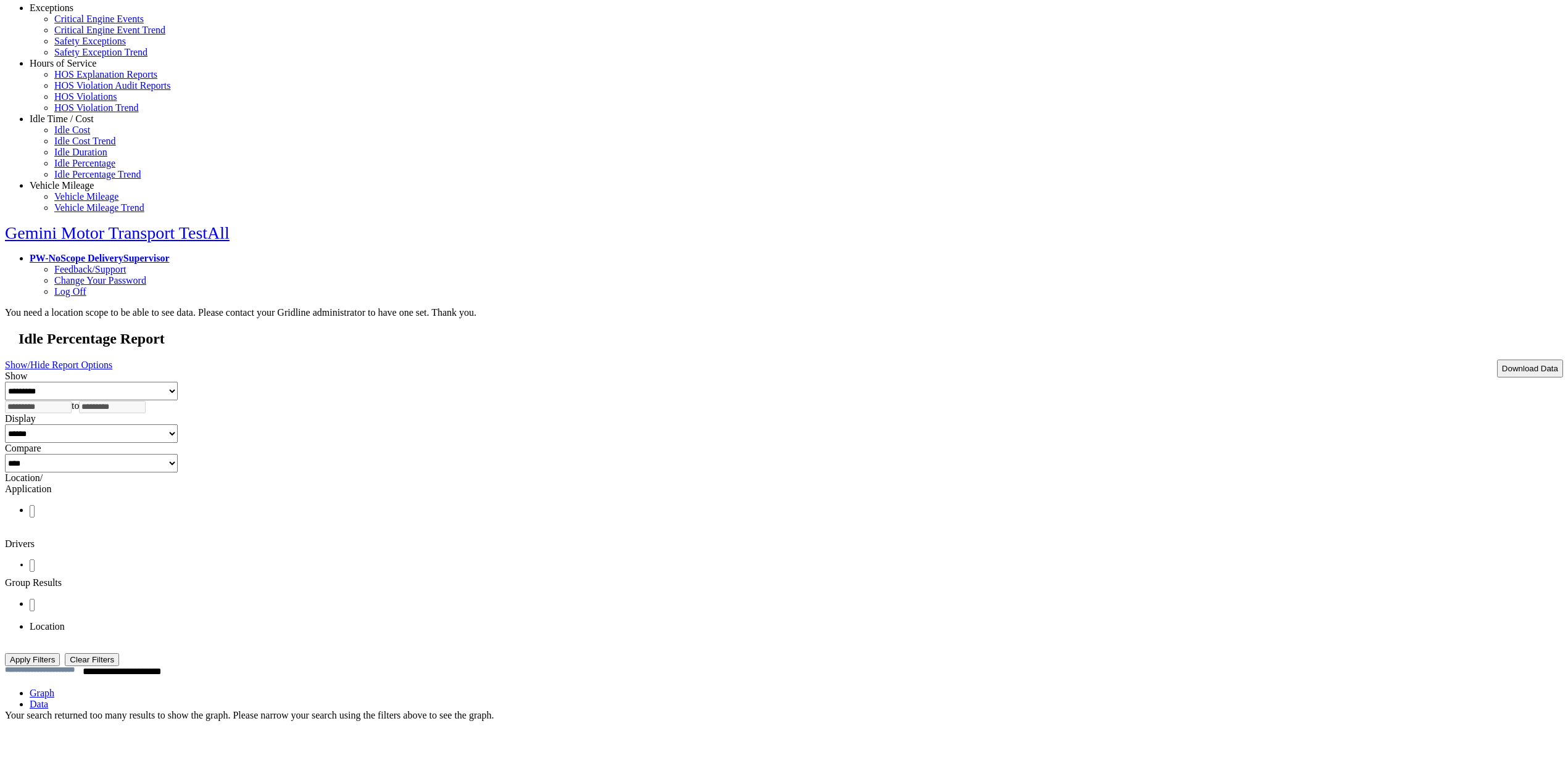
click at [989, 598] on ul at bounding box center [784, 605] width 1558 height 13
click at [1001, 504] on ul at bounding box center [784, 511] width 1558 height 13
type input "**********"
click at [52, 472] on label "Location/ Application" at bounding box center [29, 483] width 47 height 22
type input "**********"
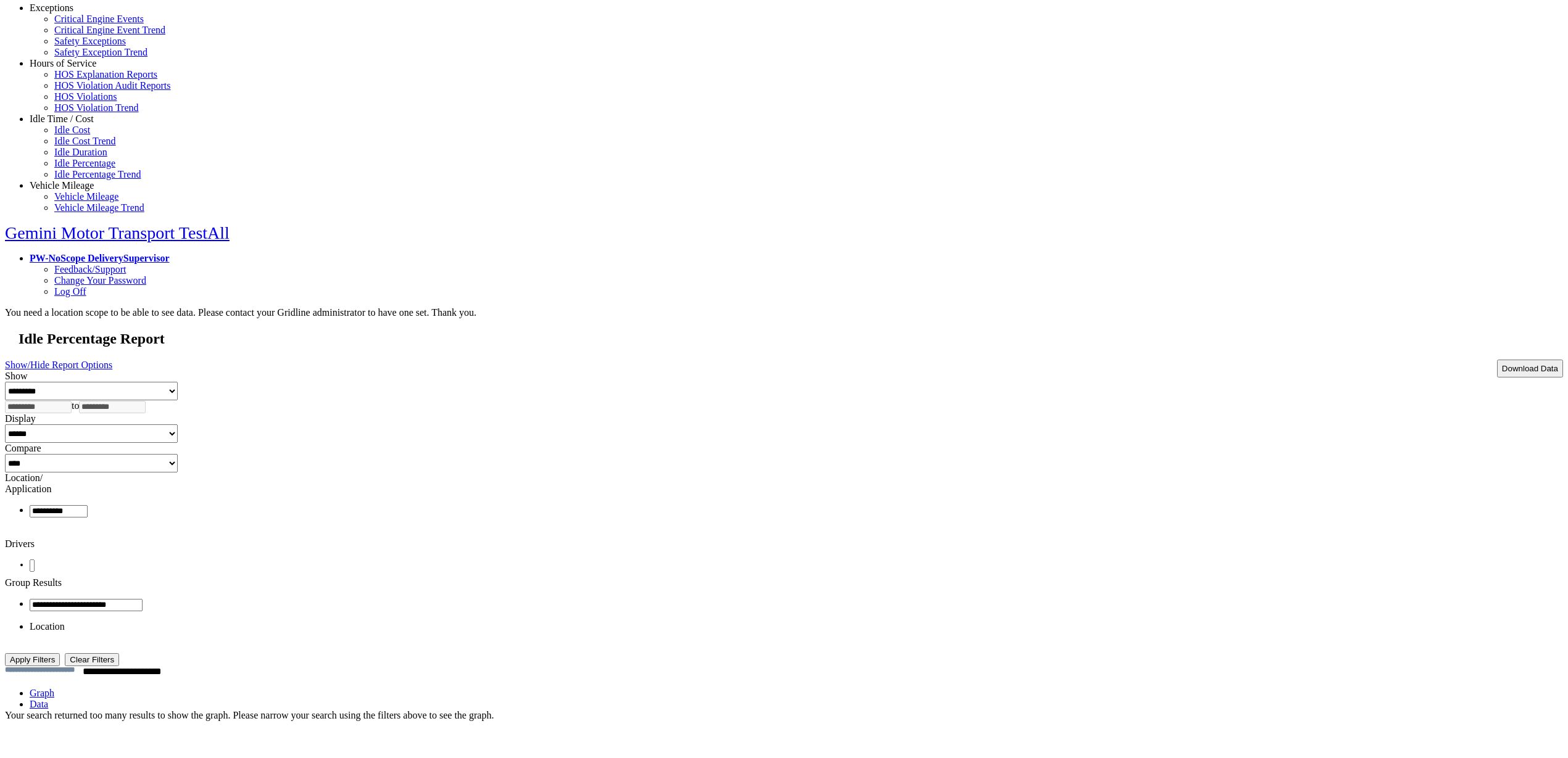
scroll to position [0, 0]
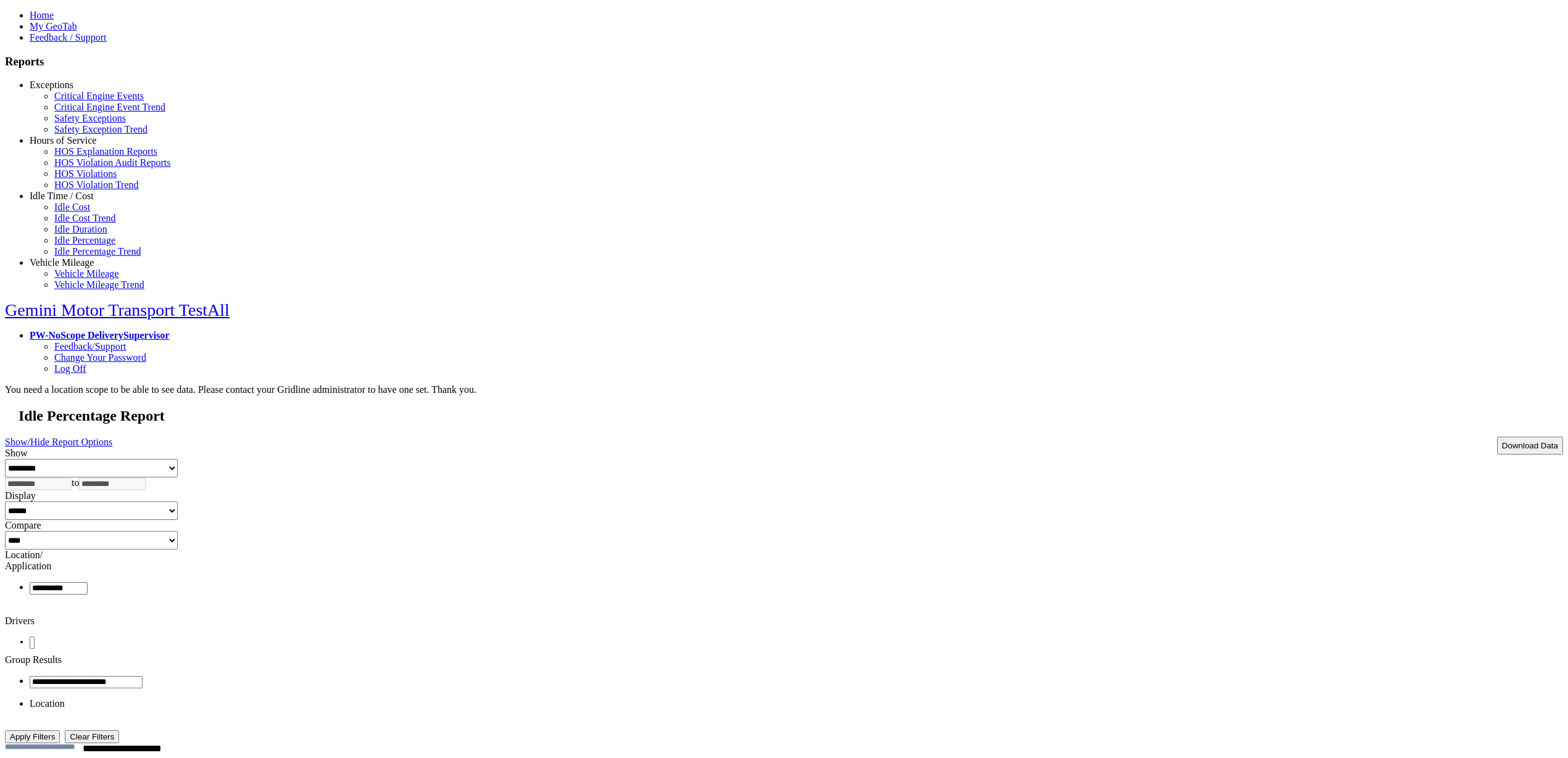
click at [169, 330] on link "PW-NoScope DeliverySupervisor" at bounding box center [99, 335] width 140 height 10
click at [86, 364] on link "Log Off" at bounding box center [70, 369] width 32 height 10
